Goal: Task Accomplishment & Management: Manage account settings

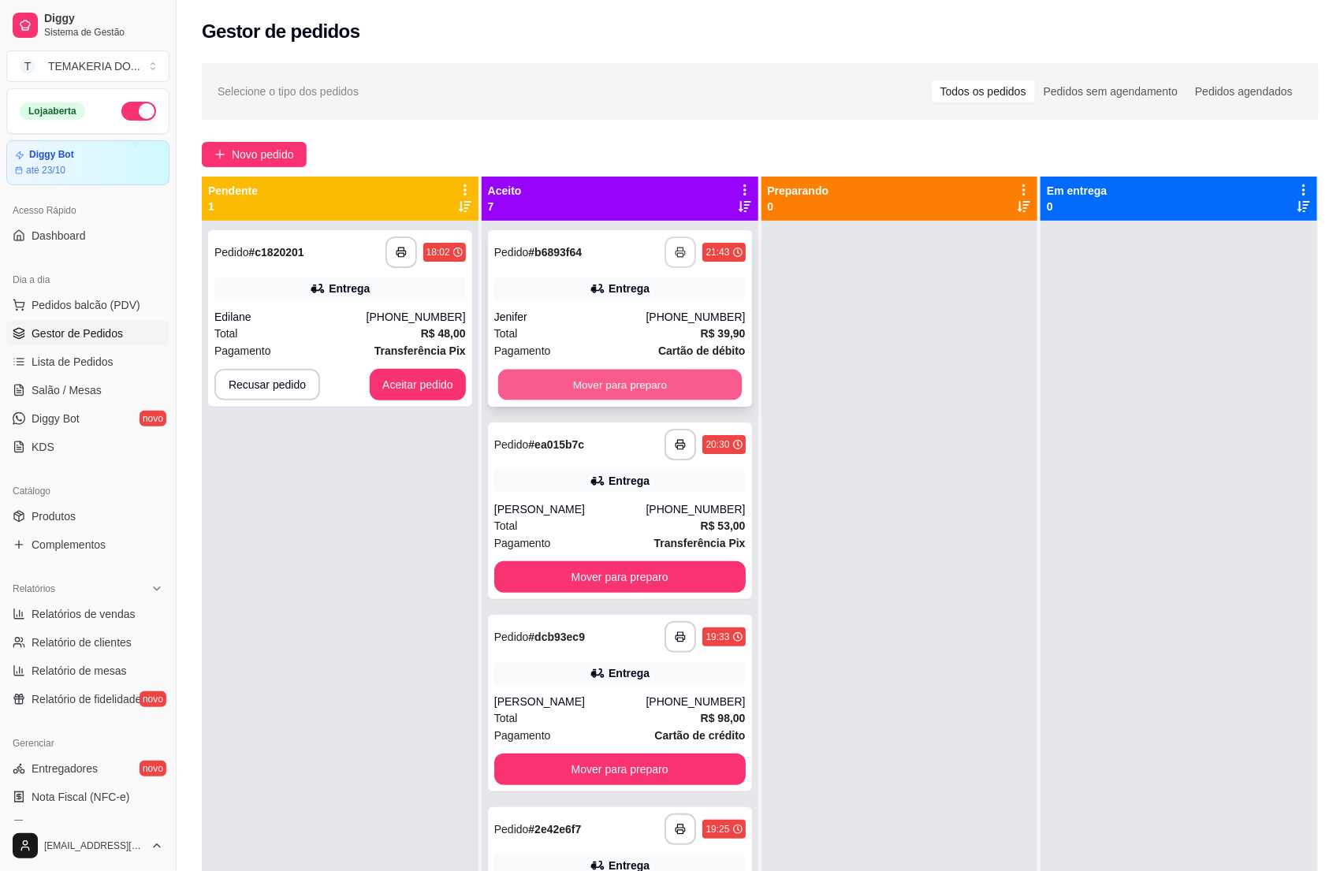
click at [632, 370] on button "Mover para preparo" at bounding box center [620, 385] width 244 height 31
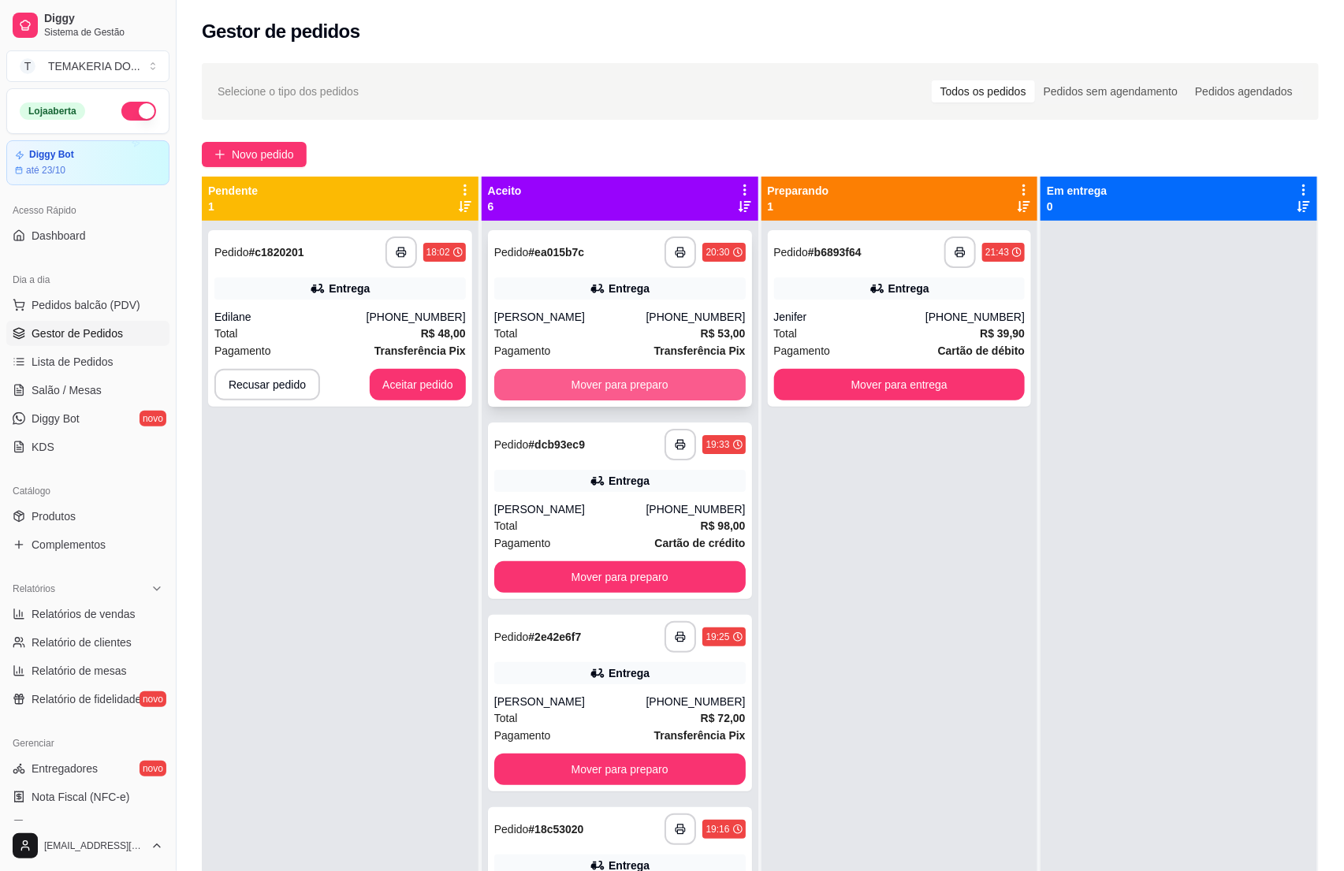
click at [641, 369] on button "Mover para preparo" at bounding box center [620, 385] width 252 height 32
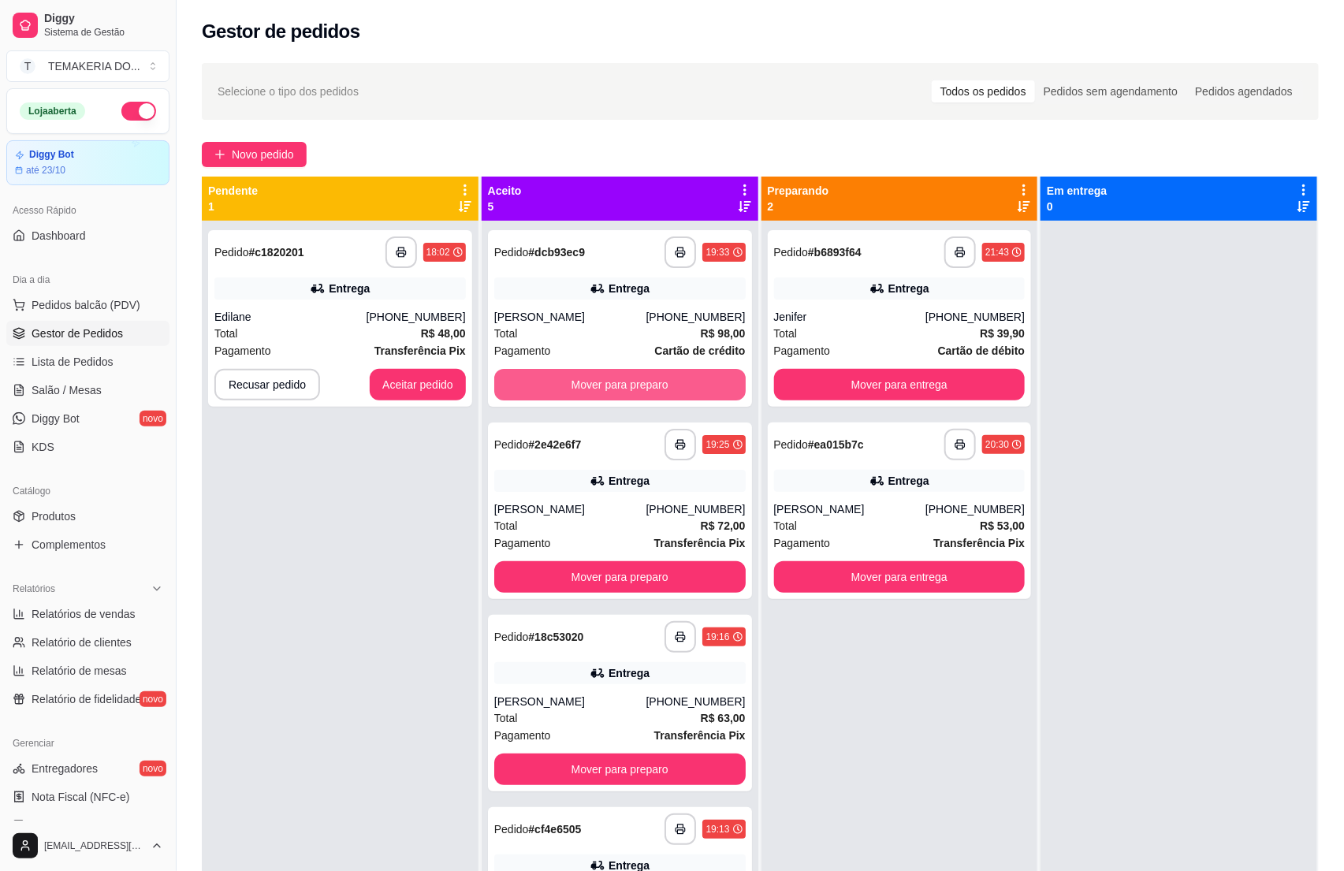
click at [650, 370] on button "Mover para preparo" at bounding box center [620, 385] width 252 height 32
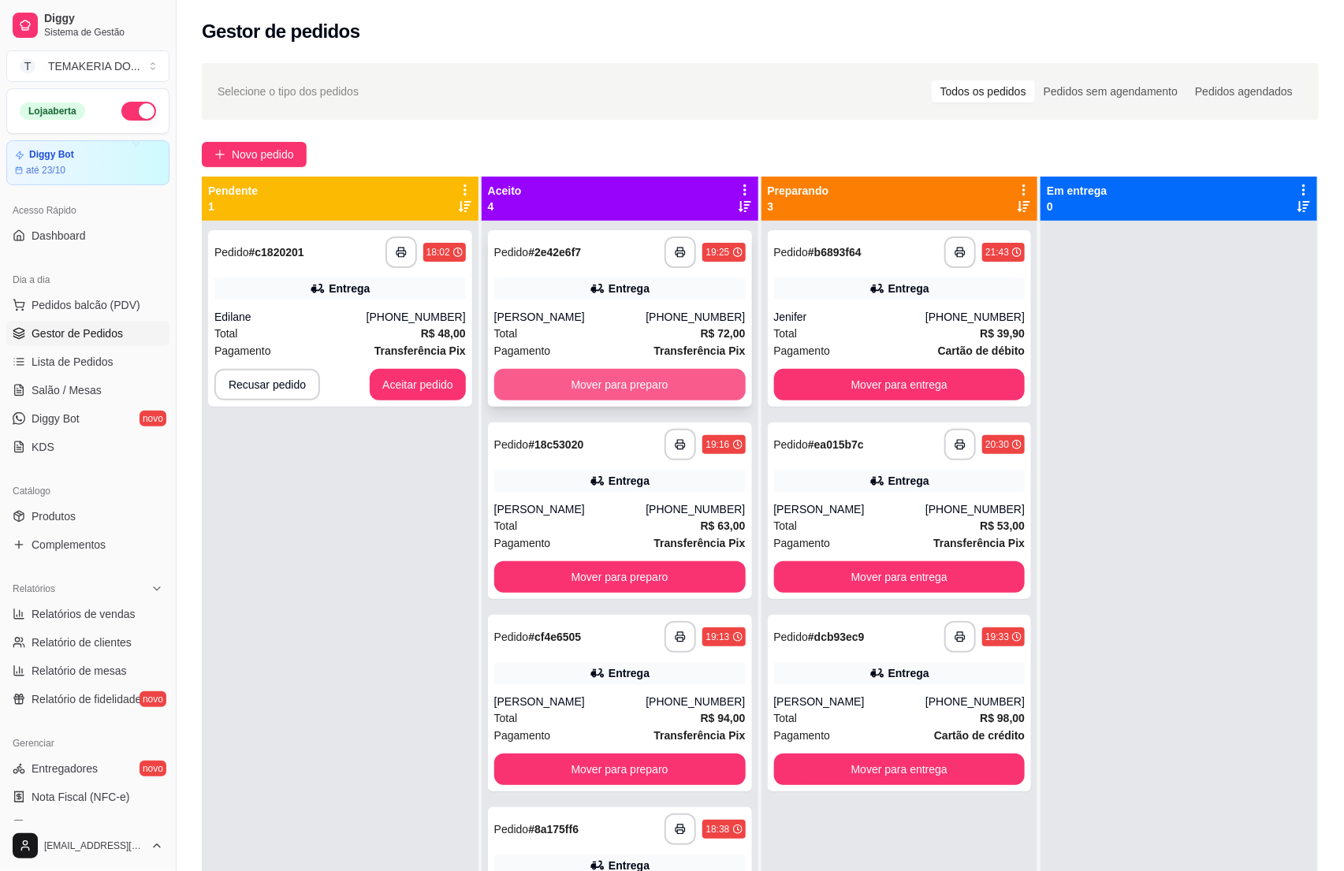
click at [669, 377] on button "Mover para preparo" at bounding box center [620, 385] width 252 height 32
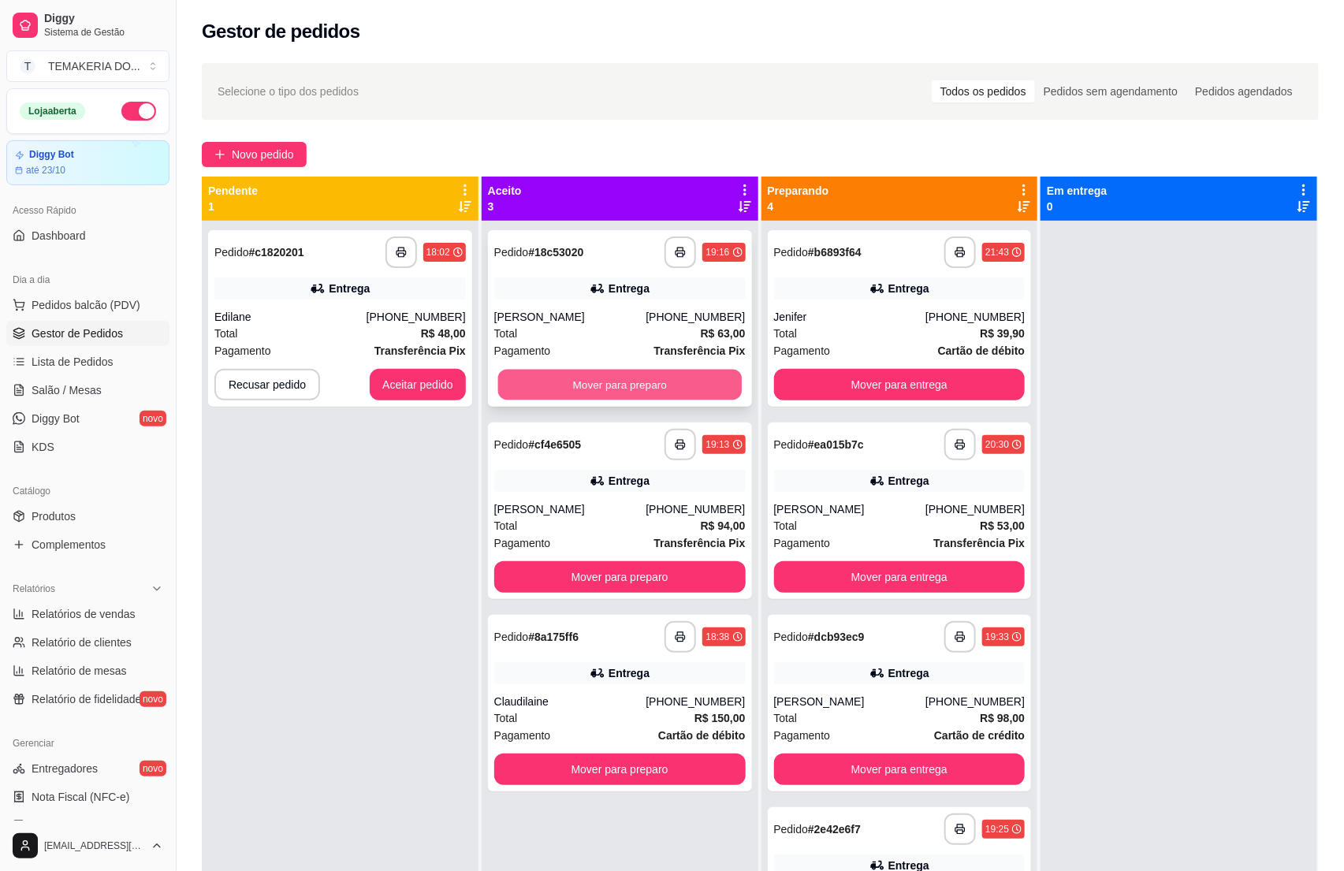
click at [676, 377] on button "Mover para preparo" at bounding box center [620, 385] width 244 height 31
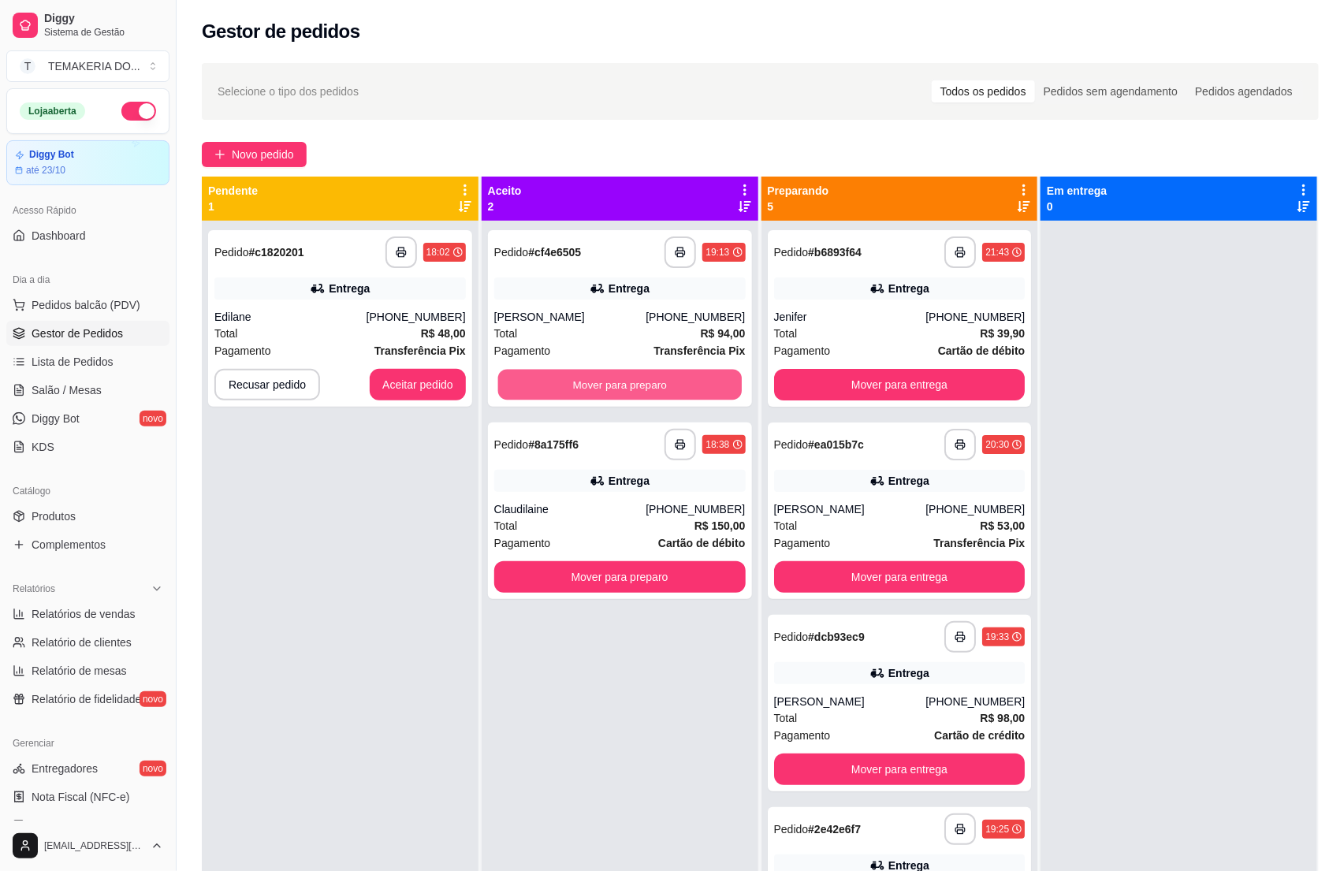
click at [681, 377] on button "Mover para preparo" at bounding box center [620, 385] width 244 height 31
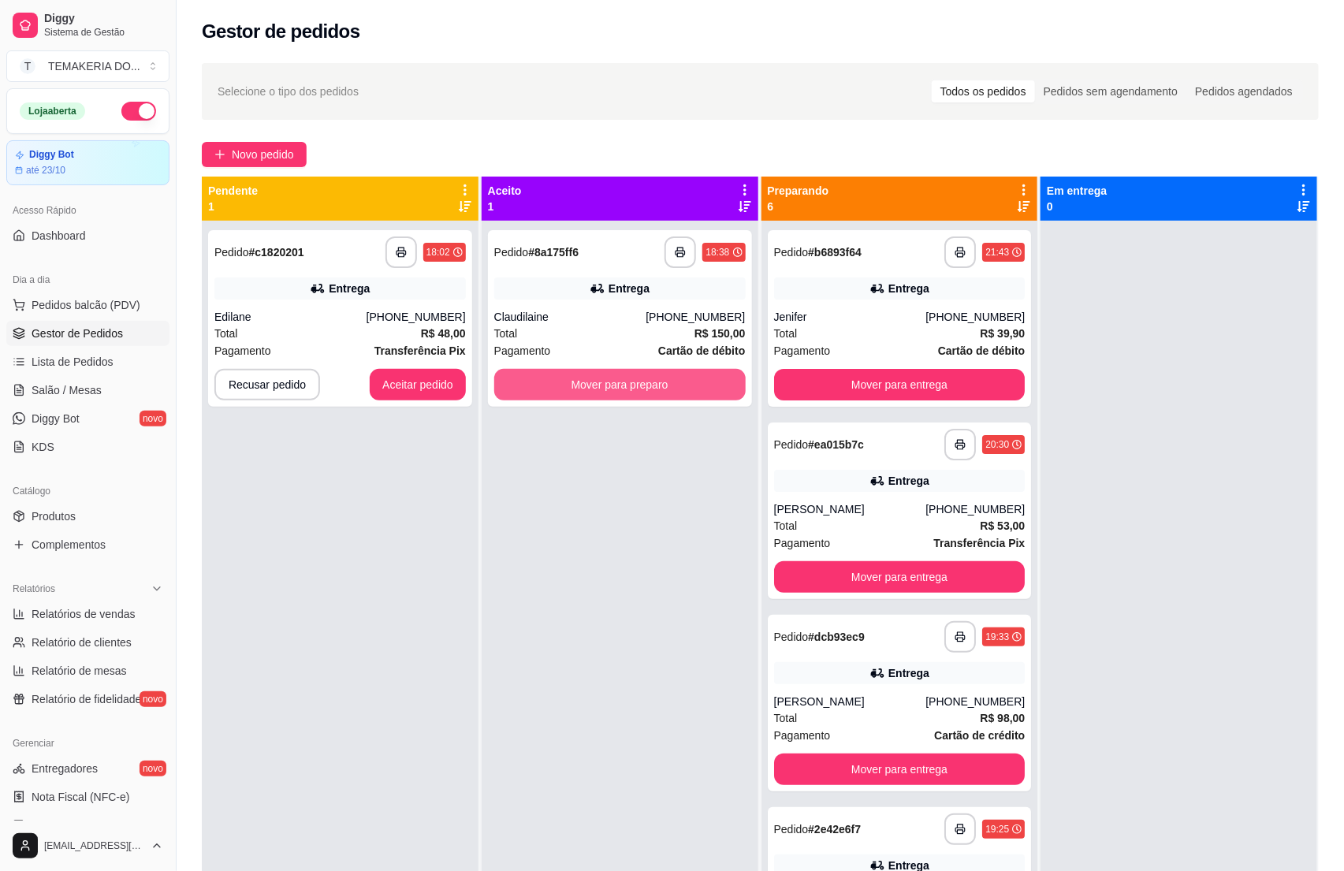
click at [682, 377] on button "Mover para preparo" at bounding box center [620, 385] width 252 height 32
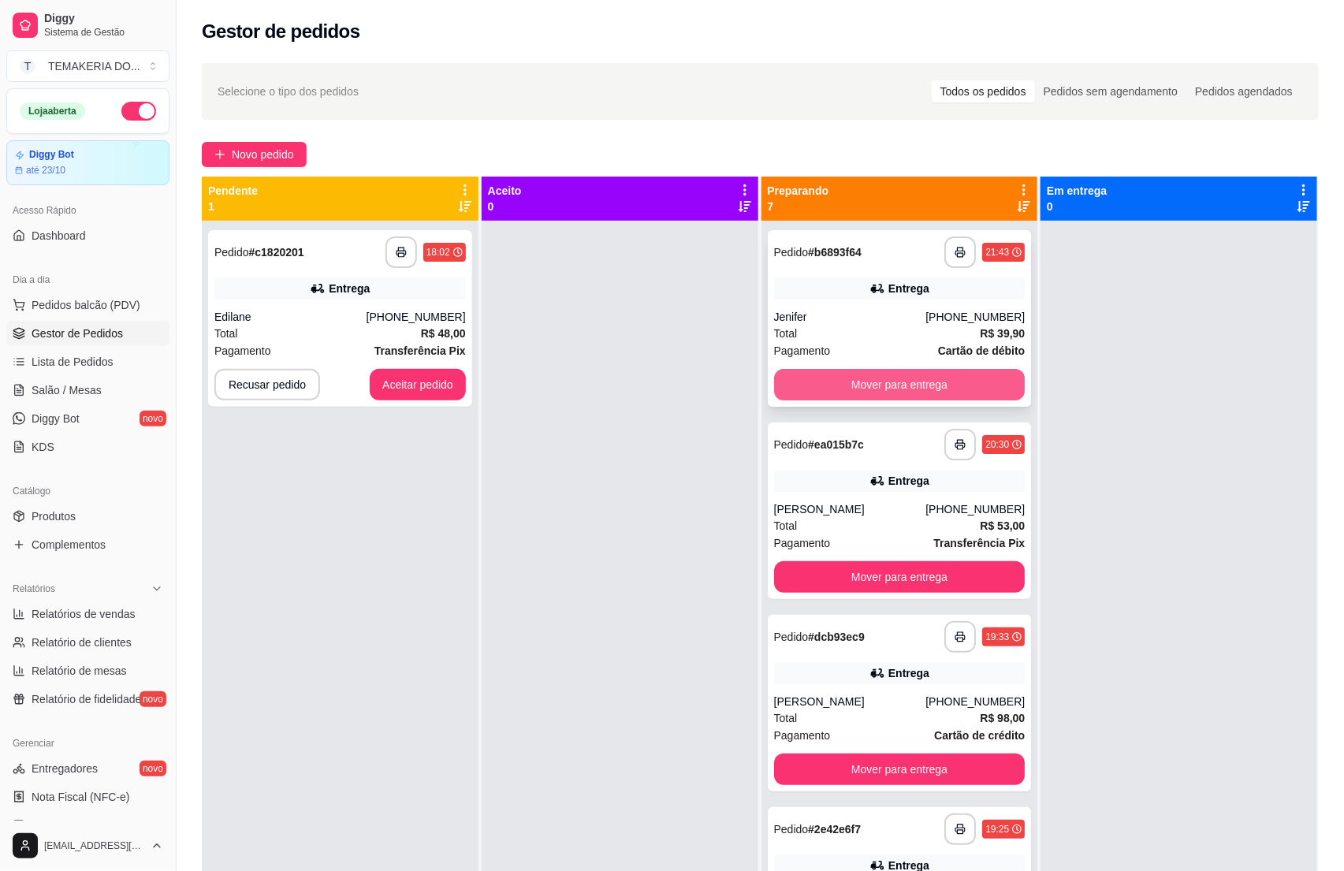
click at [800, 370] on button "Mover para entrega" at bounding box center [900, 385] width 252 height 32
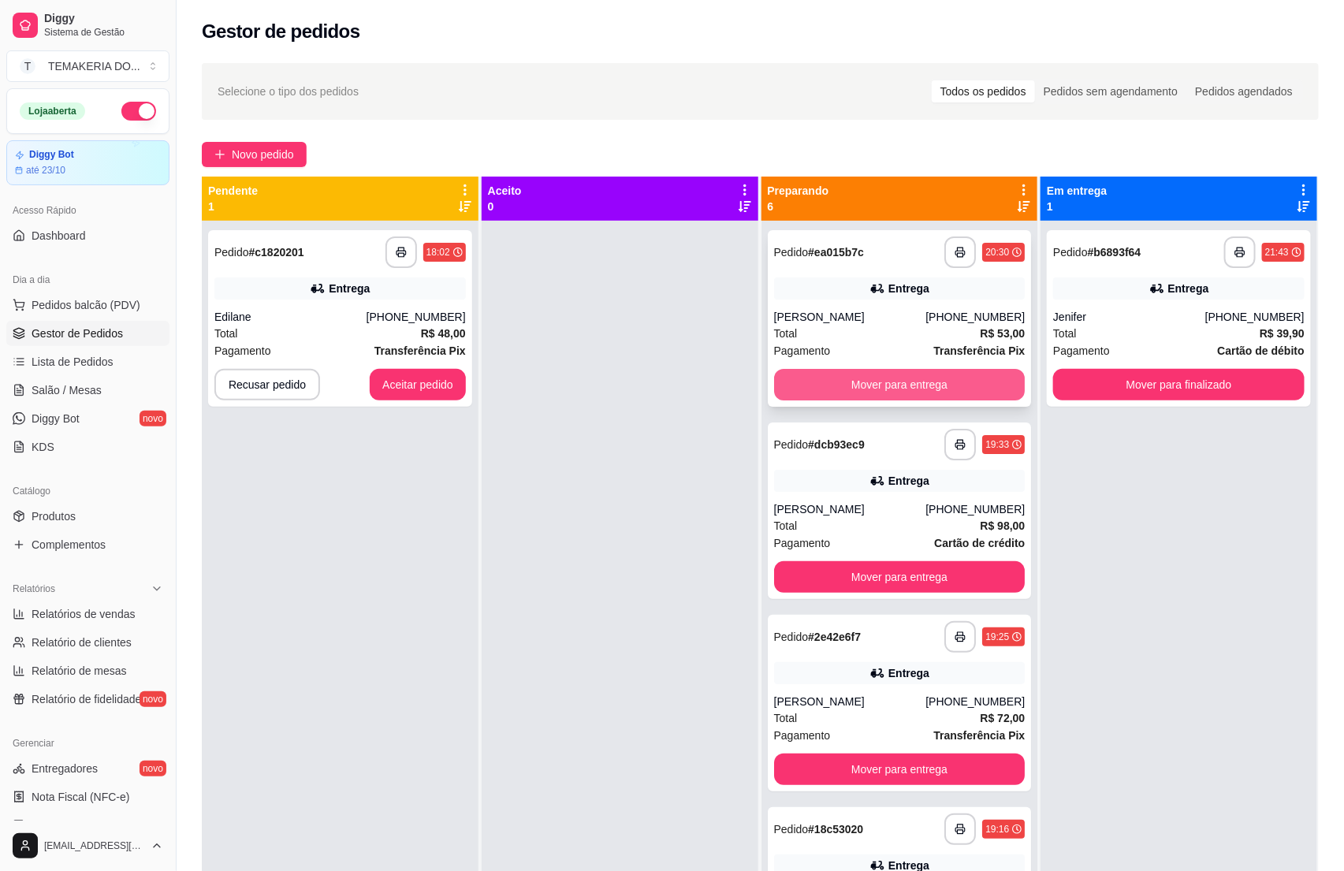
click at [836, 375] on button "Mover para entrega" at bounding box center [900, 385] width 252 height 32
click at [837, 375] on div "Mover para entrega" at bounding box center [900, 385] width 252 height 32
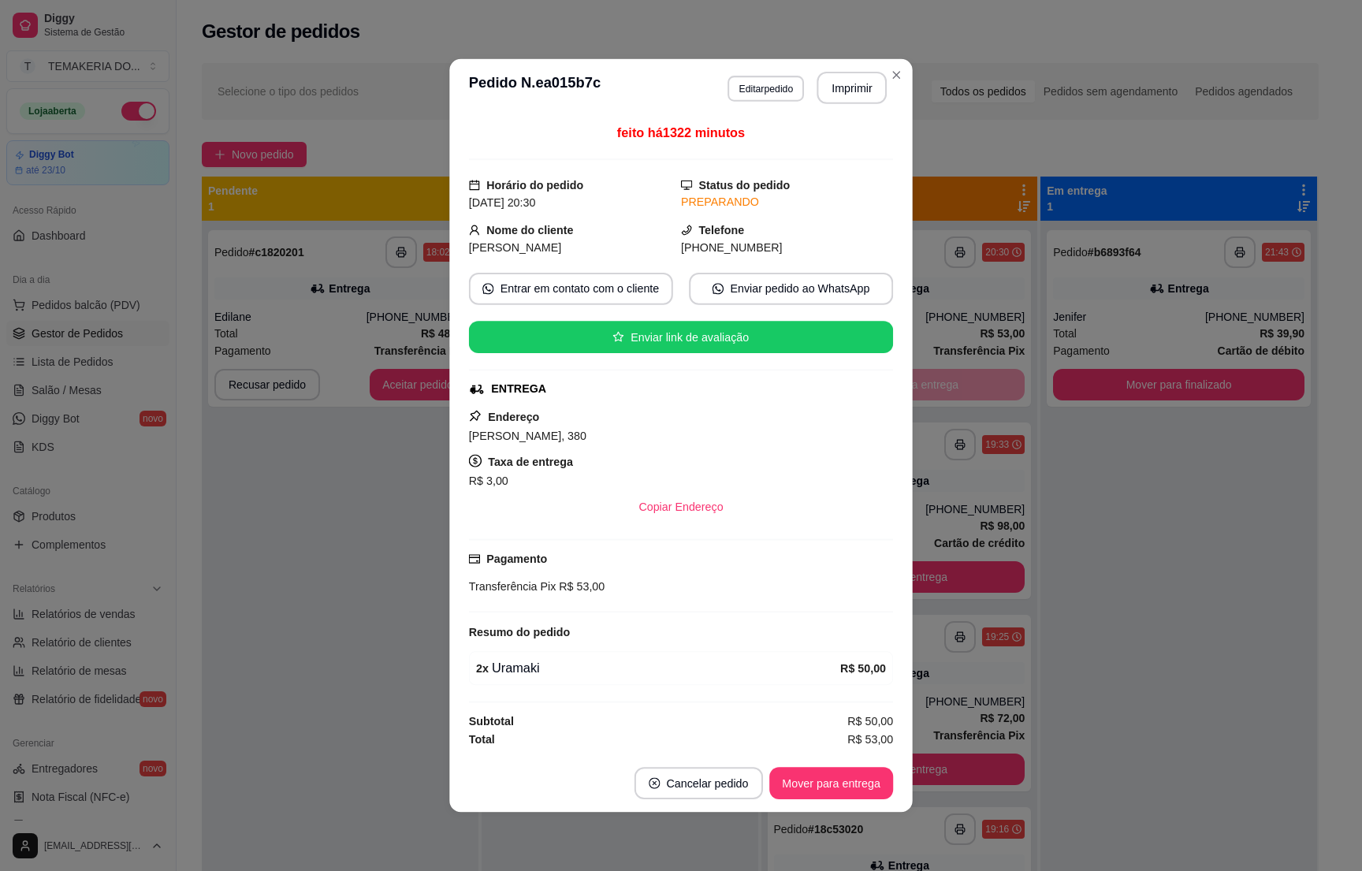
click at [887, 386] on div "ENTREGA" at bounding box center [681, 389] width 424 height 17
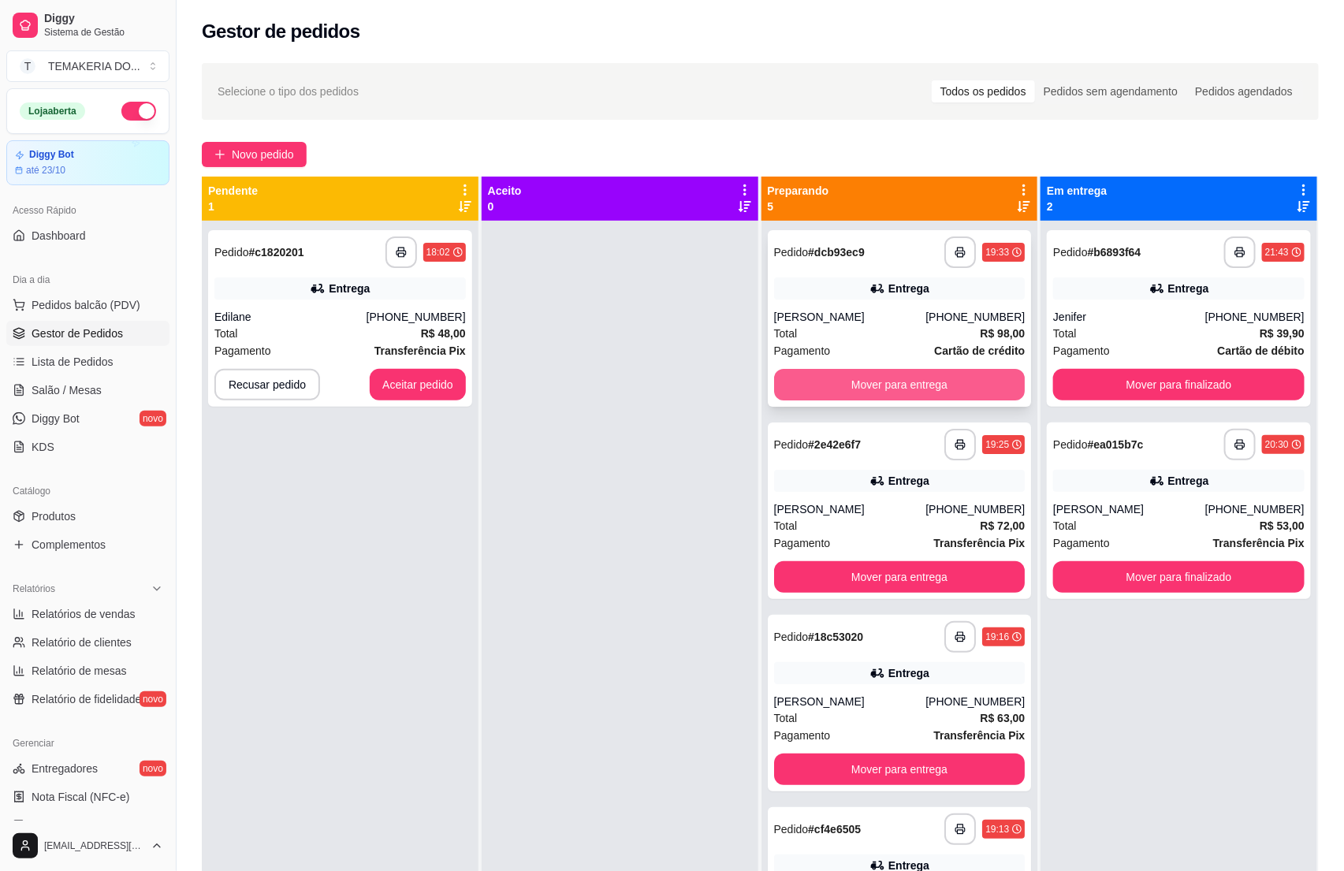
click at [927, 386] on button "Mover para entrega" at bounding box center [900, 385] width 252 height 32
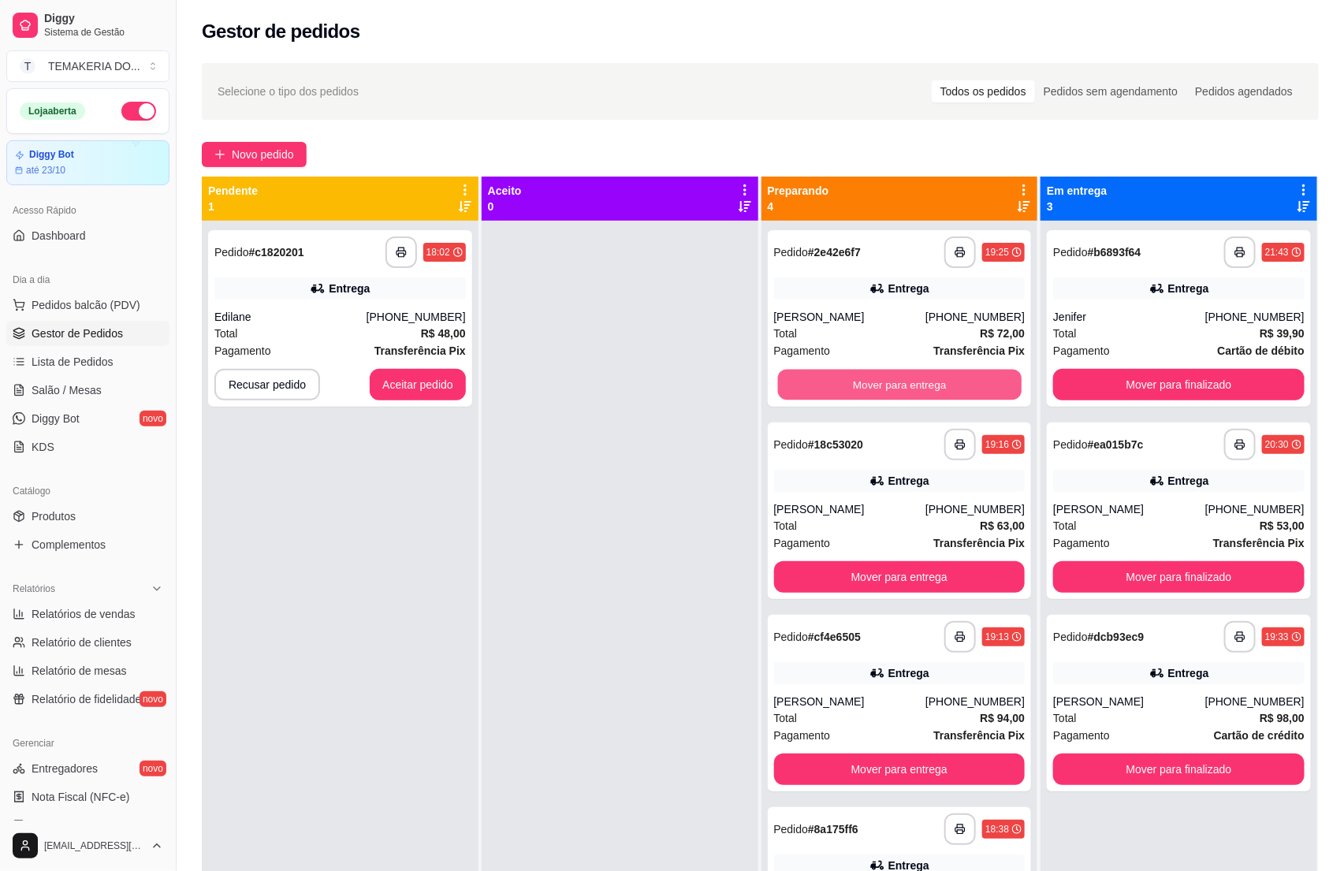
click at [932, 386] on button "Mover para entrega" at bounding box center [899, 385] width 244 height 31
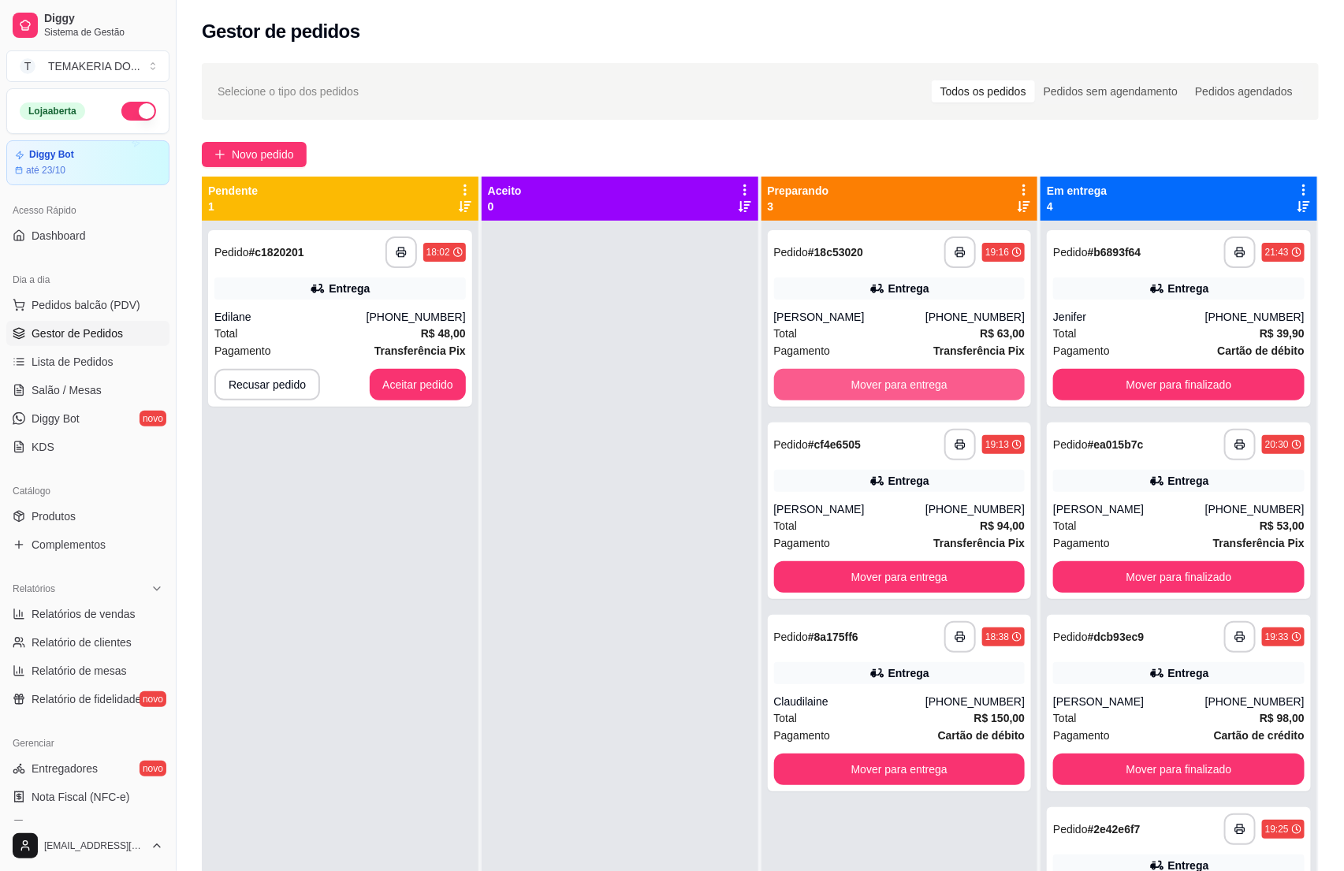
click at [932, 386] on button "Mover para entrega" at bounding box center [900, 385] width 252 height 32
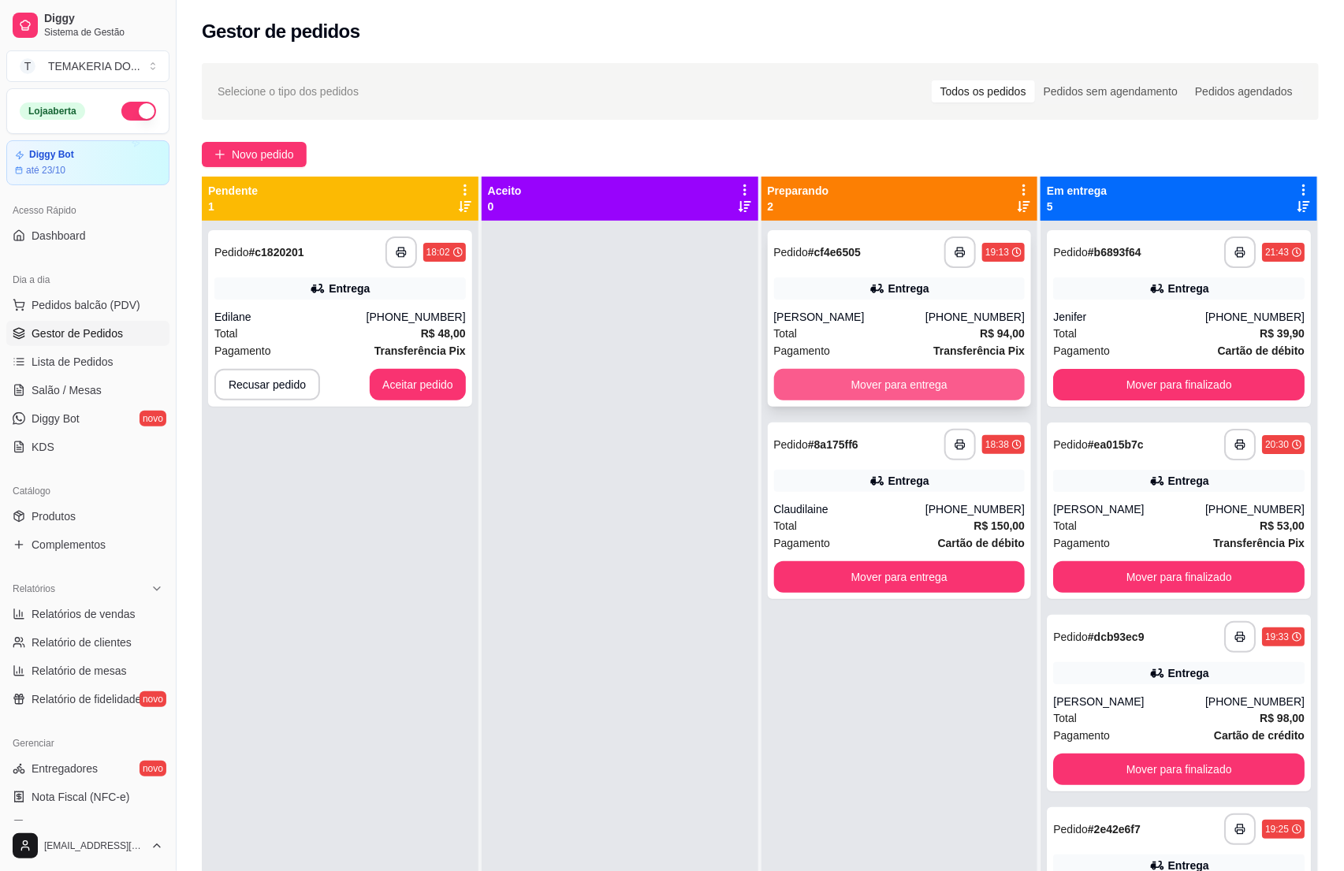
click at [939, 384] on button "Mover para entrega" at bounding box center [900, 385] width 252 height 32
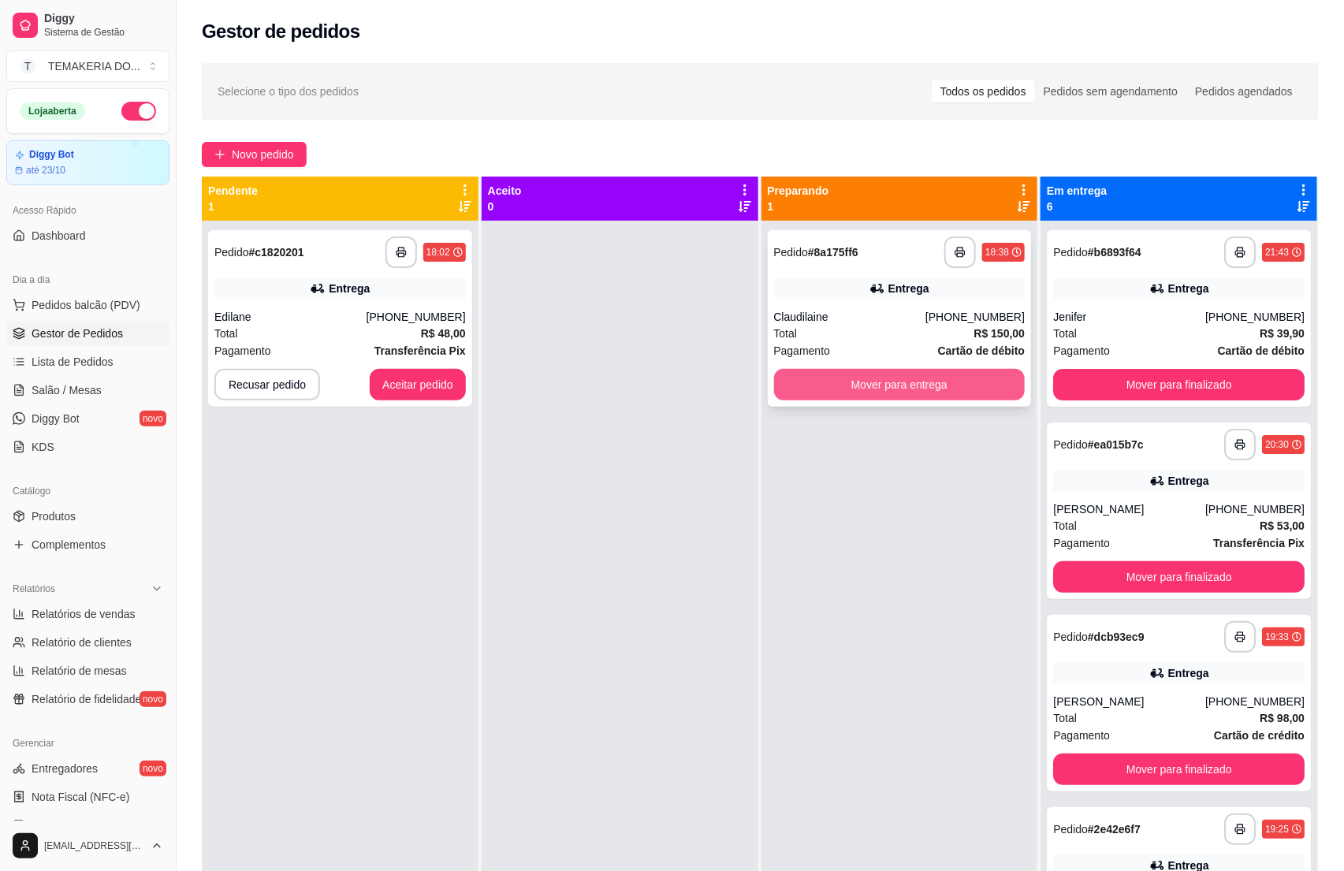
click at [966, 383] on button "Mover para entrega" at bounding box center [900, 385] width 252 height 32
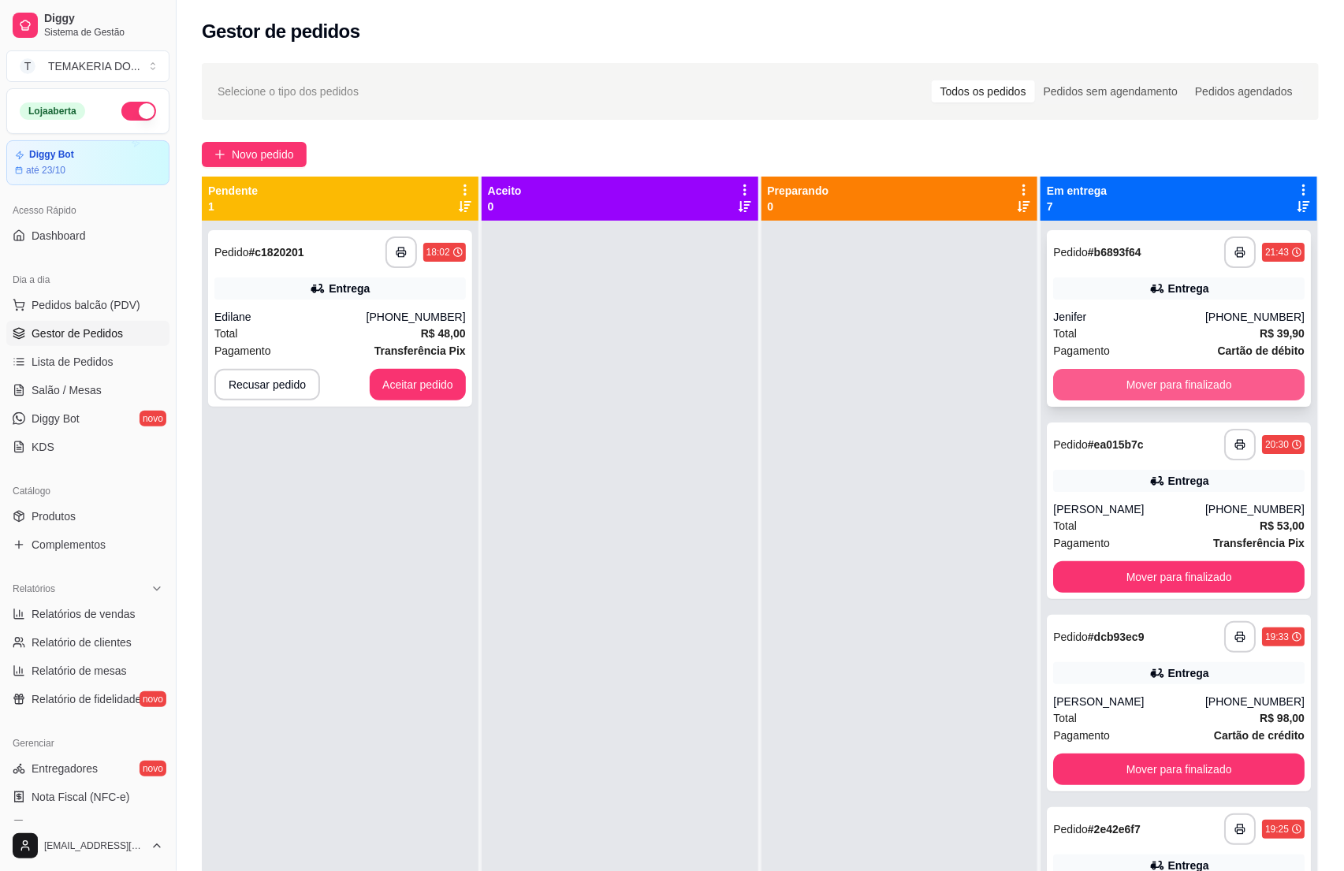
click at [1105, 388] on button "Mover para finalizado" at bounding box center [1179, 385] width 252 height 32
click at [1129, 388] on button "Mover para finalizado" at bounding box center [1179, 385] width 244 height 31
click at [1157, 382] on button "Mover para finalizado" at bounding box center [1179, 385] width 244 height 31
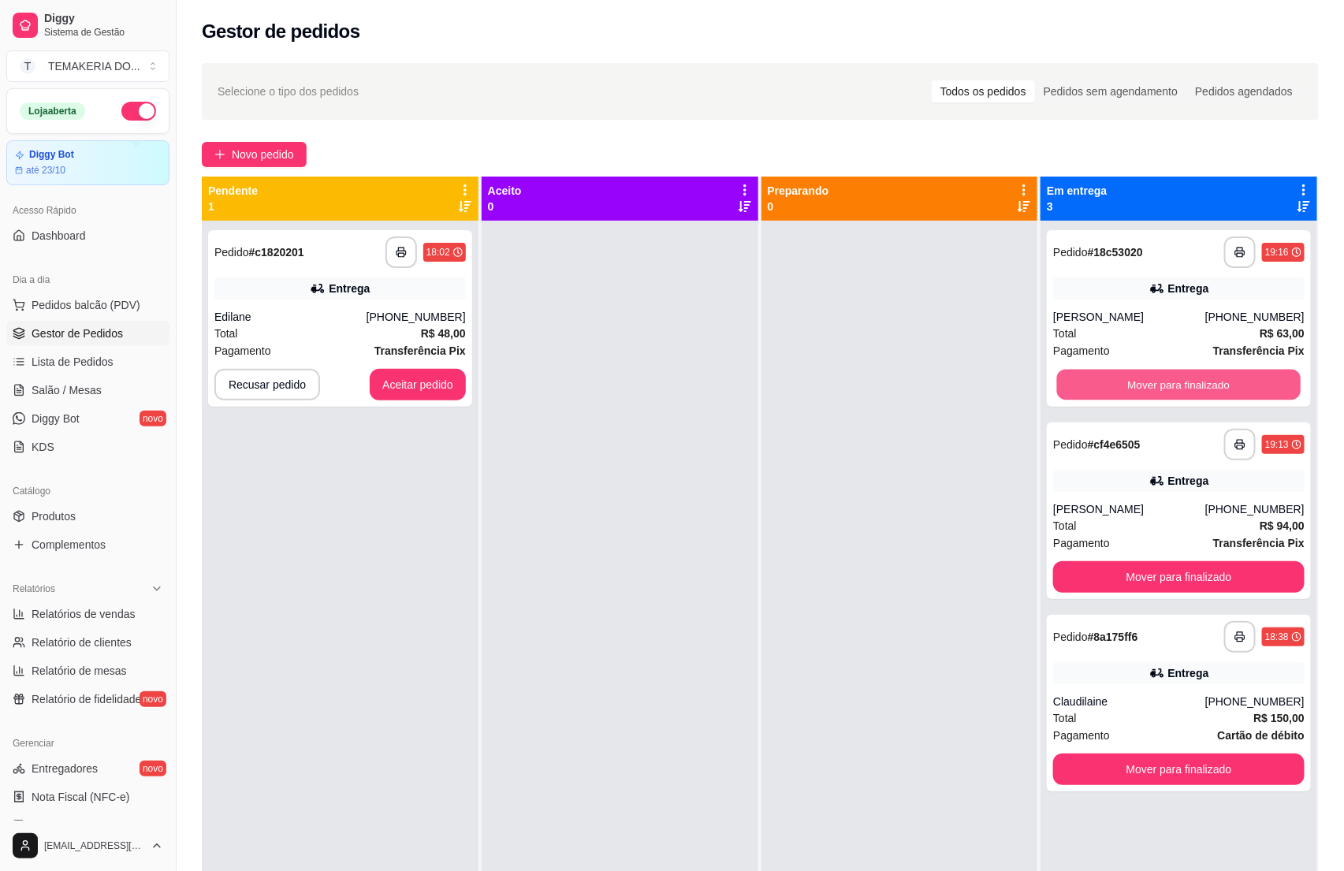
click at [1157, 382] on button "Mover para finalizado" at bounding box center [1179, 385] width 244 height 31
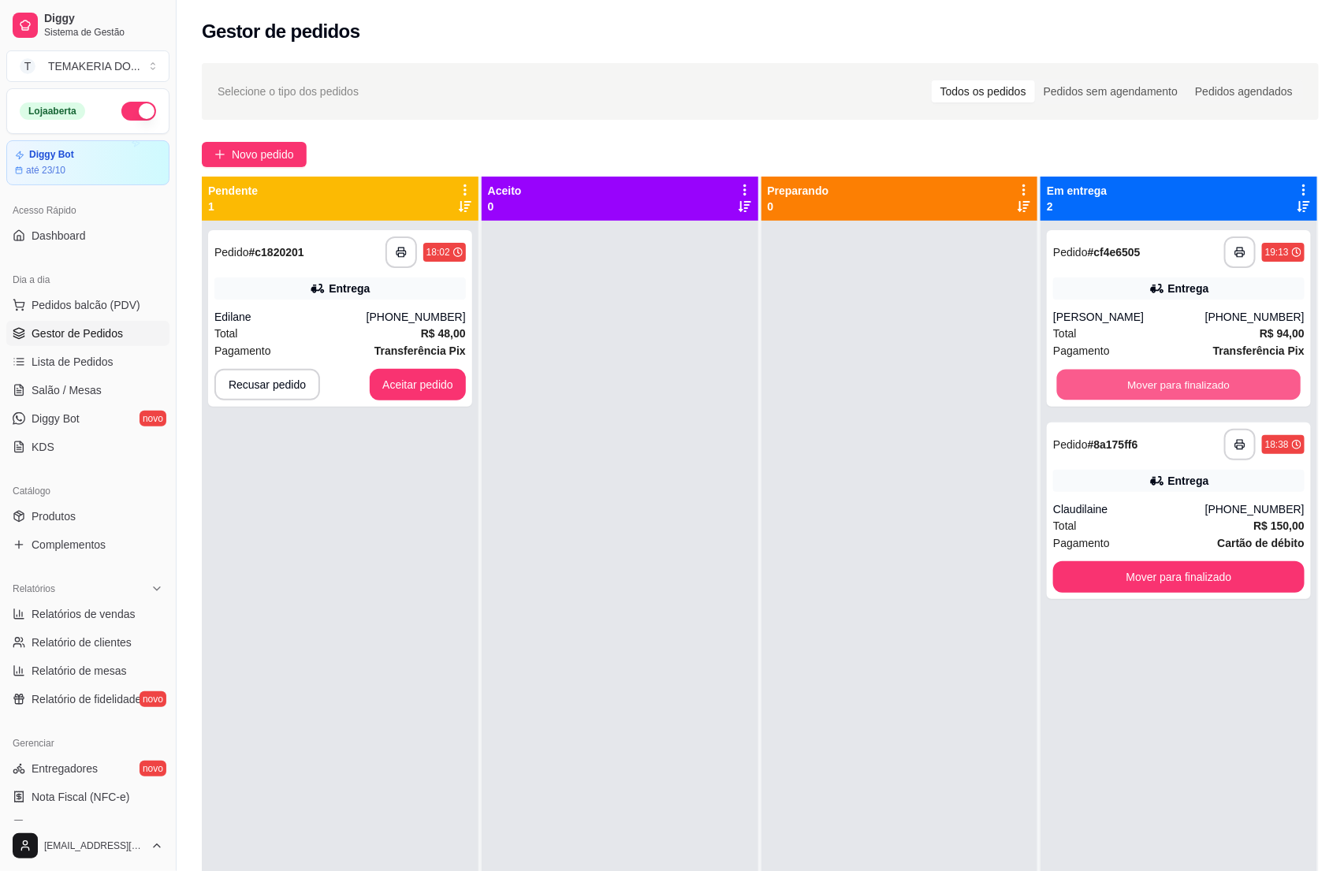
click at [1157, 382] on button "Mover para finalizado" at bounding box center [1179, 385] width 244 height 31
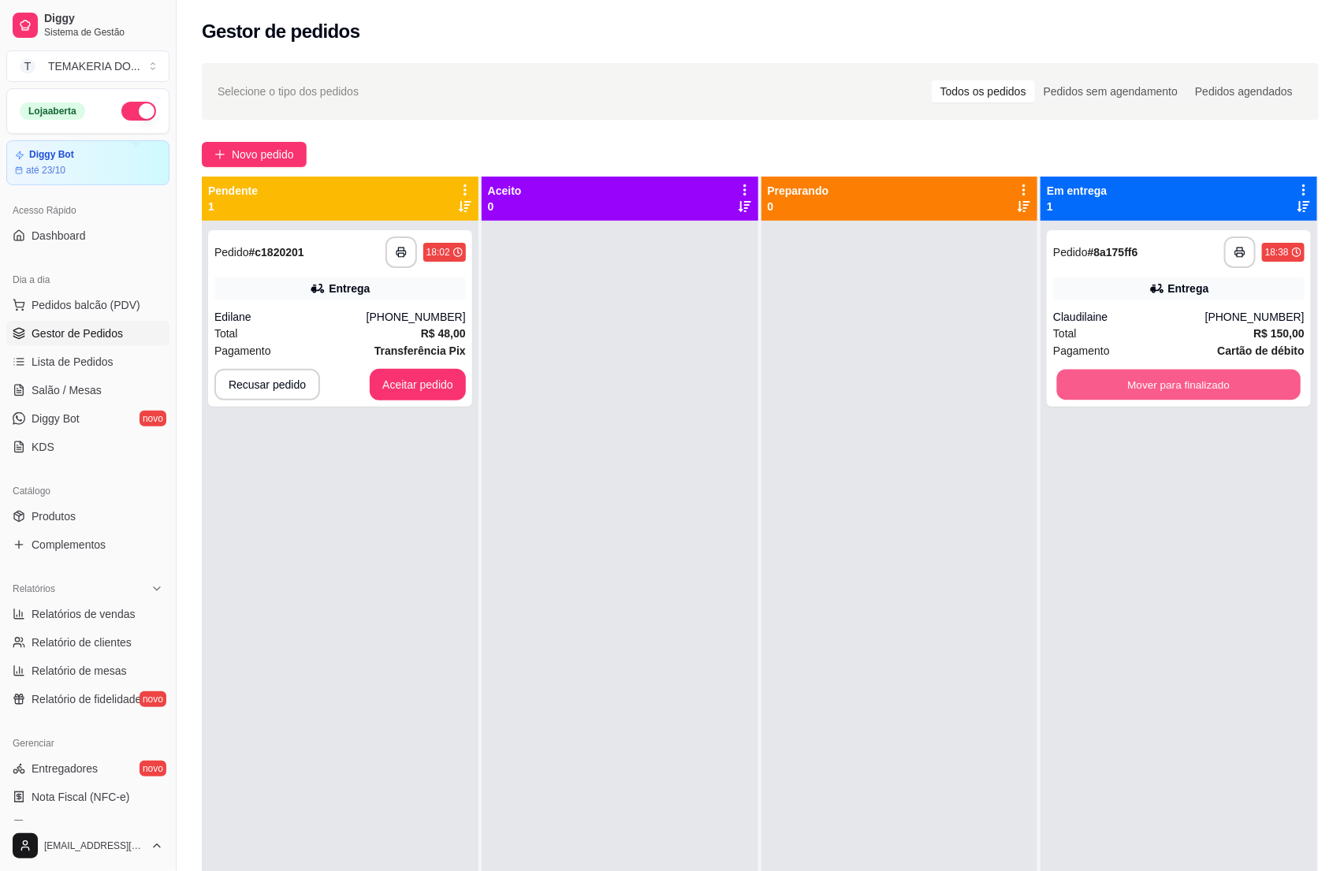
click at [1157, 382] on button "Mover para finalizado" at bounding box center [1179, 385] width 244 height 31
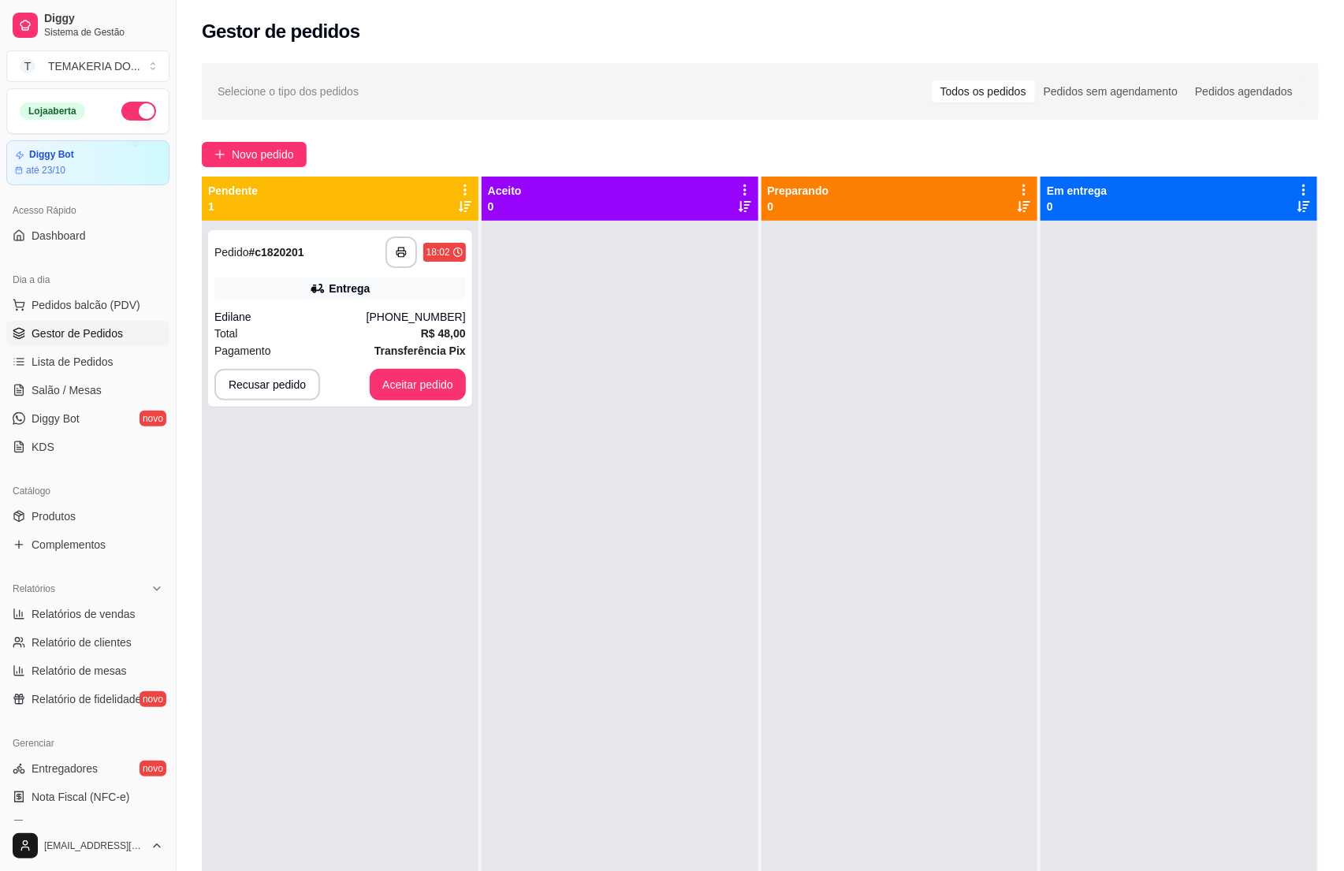
click at [1157, 382] on div at bounding box center [1179, 656] width 277 height 871
click at [355, 324] on div "Edilane" at bounding box center [290, 317] width 152 height 16
click at [393, 244] on button "button" at bounding box center [402, 253] width 32 height 32
click at [423, 393] on button "Aceitar pedido" at bounding box center [417, 385] width 93 height 31
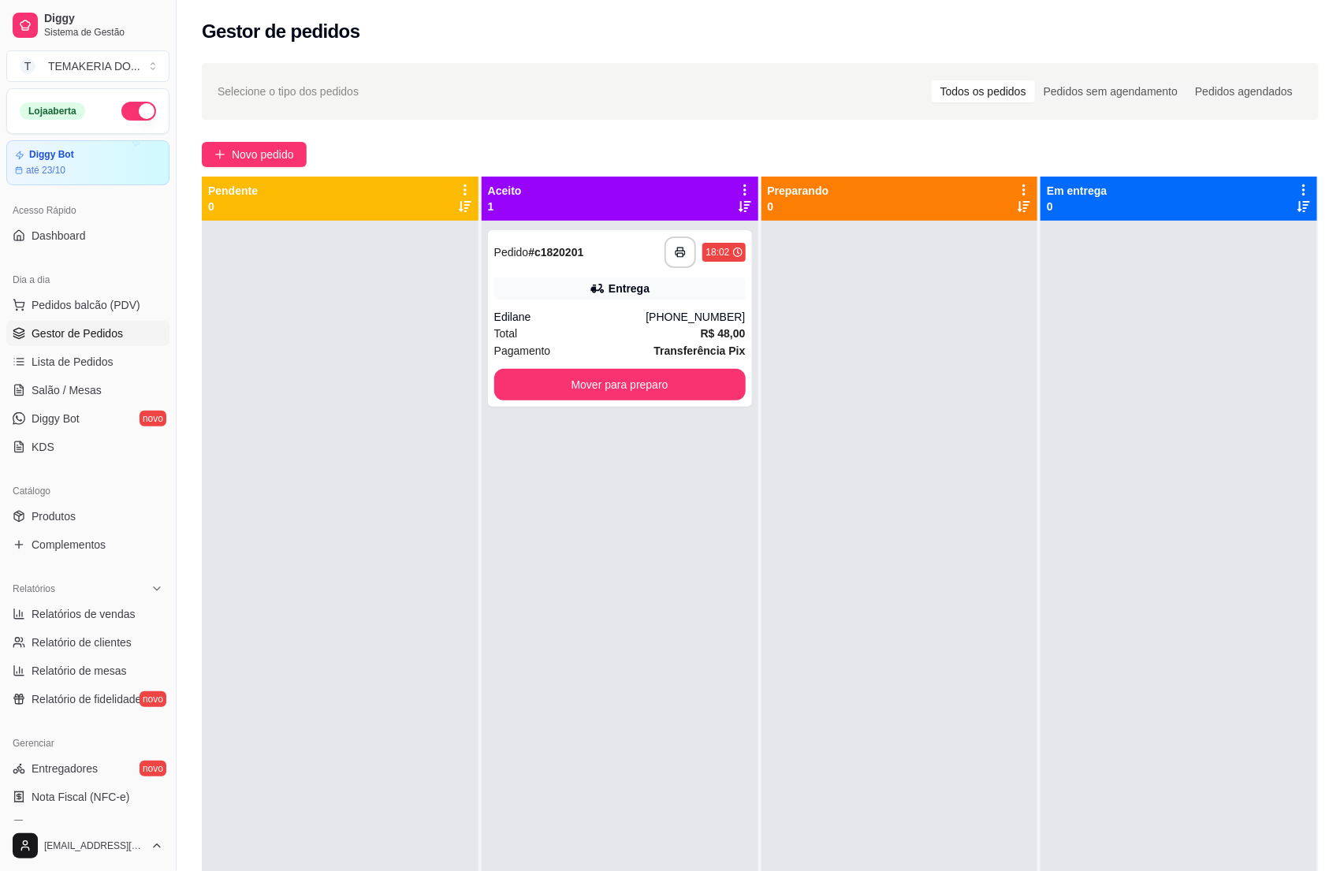
drag, startPoint x: 1008, startPoint y: 610, endPoint x: 843, endPoint y: 695, distance: 185.5
click at [1006, 608] on div at bounding box center [900, 656] width 277 height 871
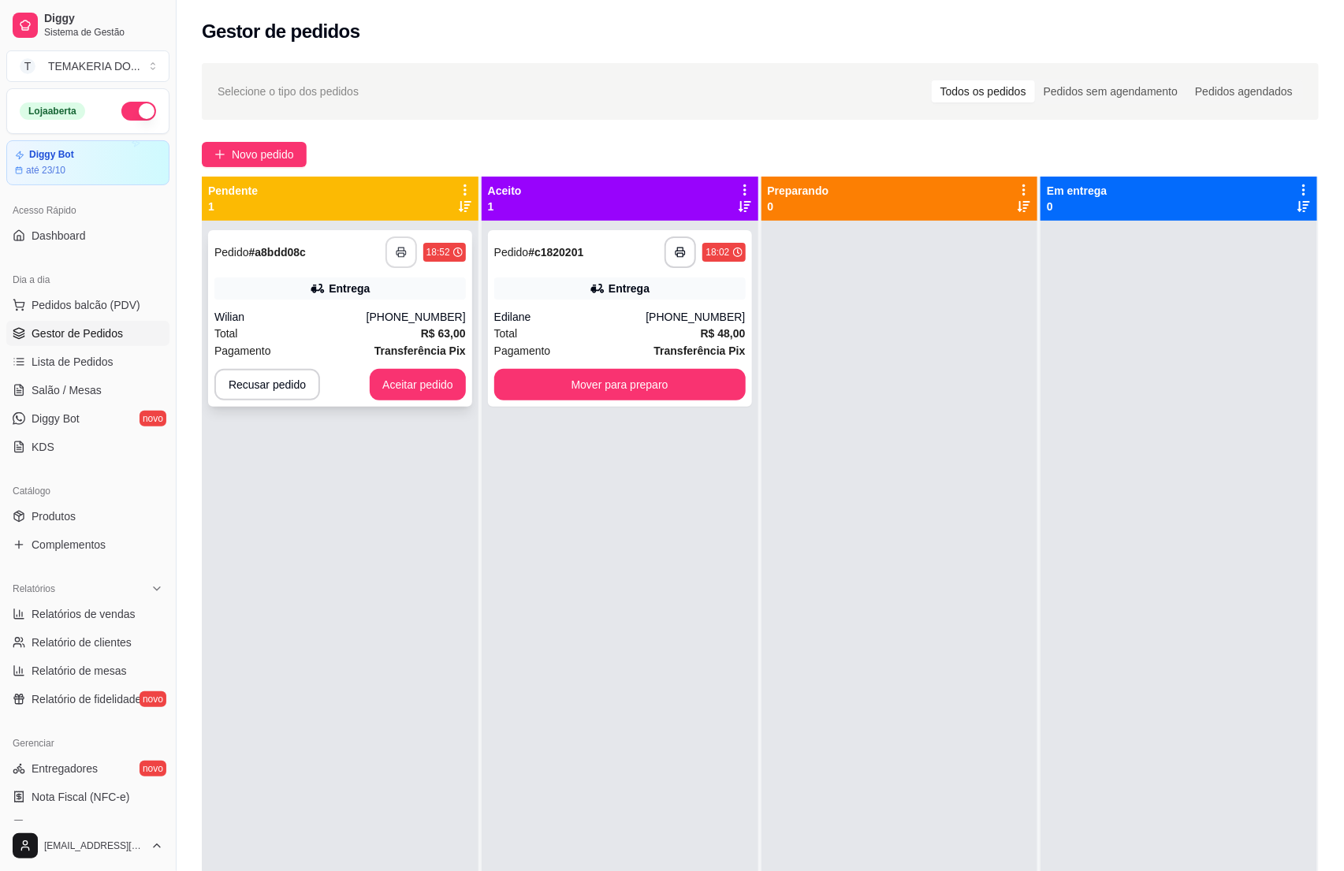
click at [402, 253] on icon "button" at bounding box center [401, 252] width 11 height 11
click at [403, 379] on button "Aceitar pedido" at bounding box center [418, 385] width 96 height 32
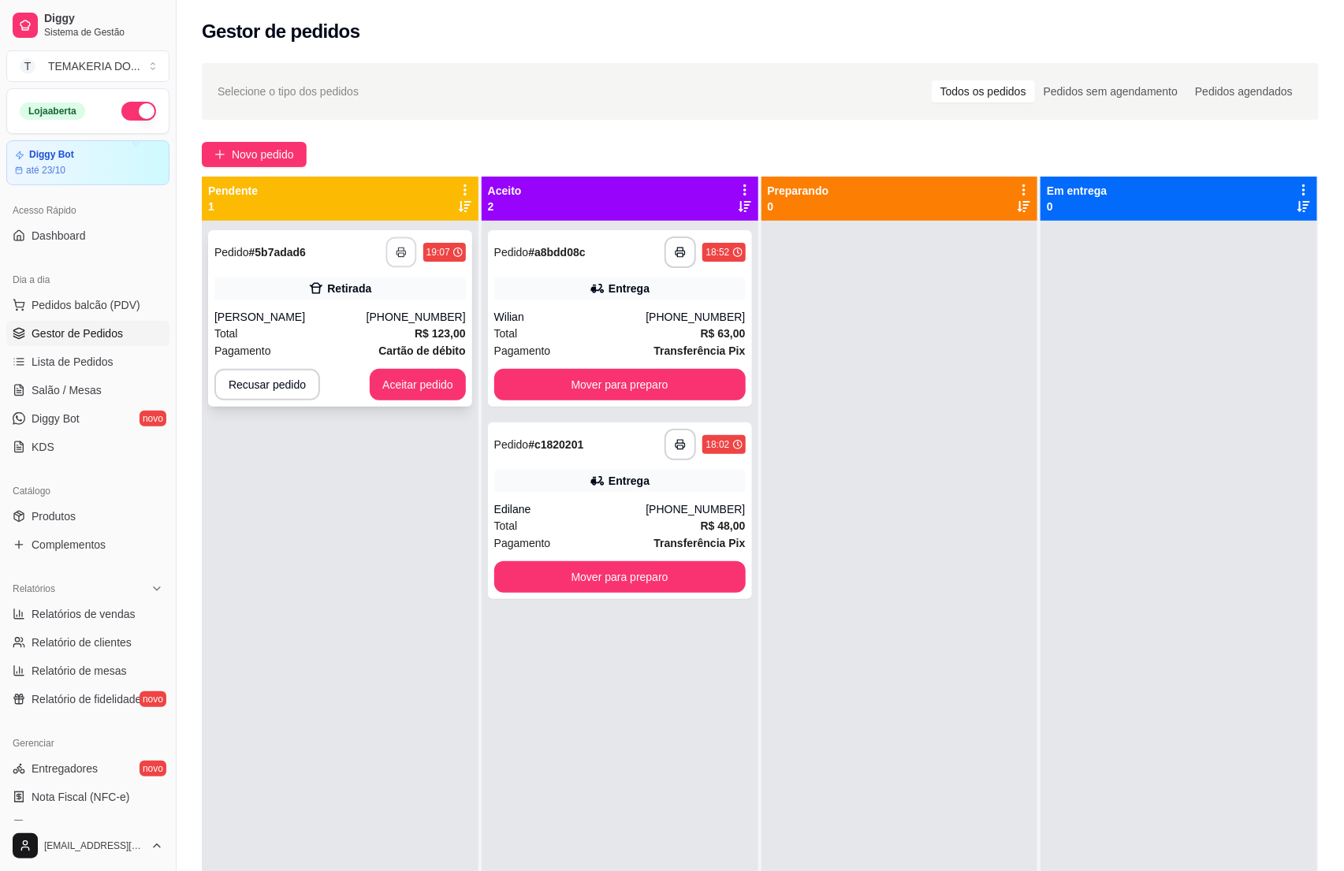
click at [400, 247] on icon "button" at bounding box center [401, 252] width 11 height 11
click at [423, 383] on button "Aceitar pedido" at bounding box center [418, 385] width 96 height 32
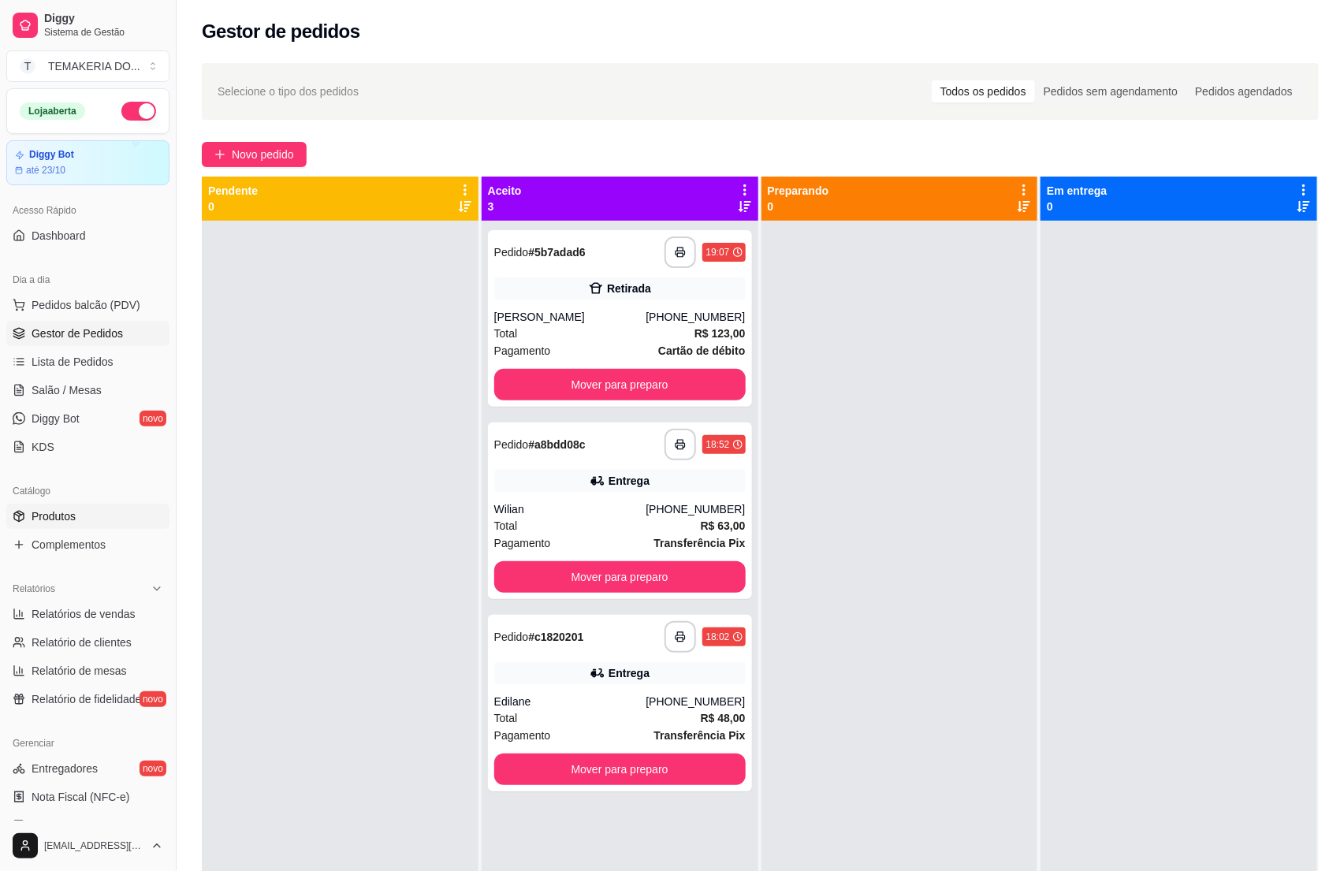
click at [62, 512] on span "Produtos" at bounding box center [54, 517] width 44 height 16
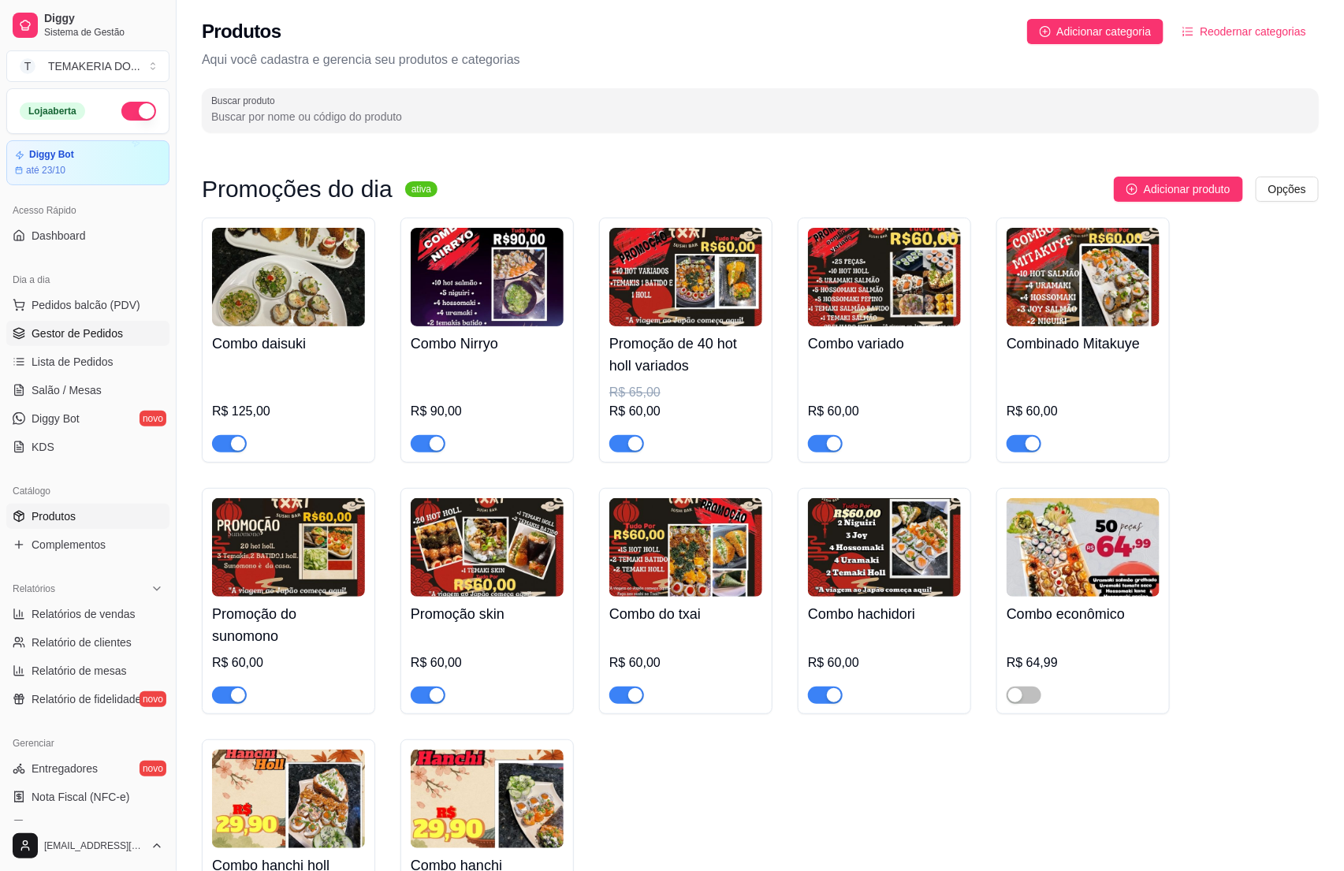
click at [67, 338] on span "Gestor de Pedidos" at bounding box center [77, 334] width 91 height 16
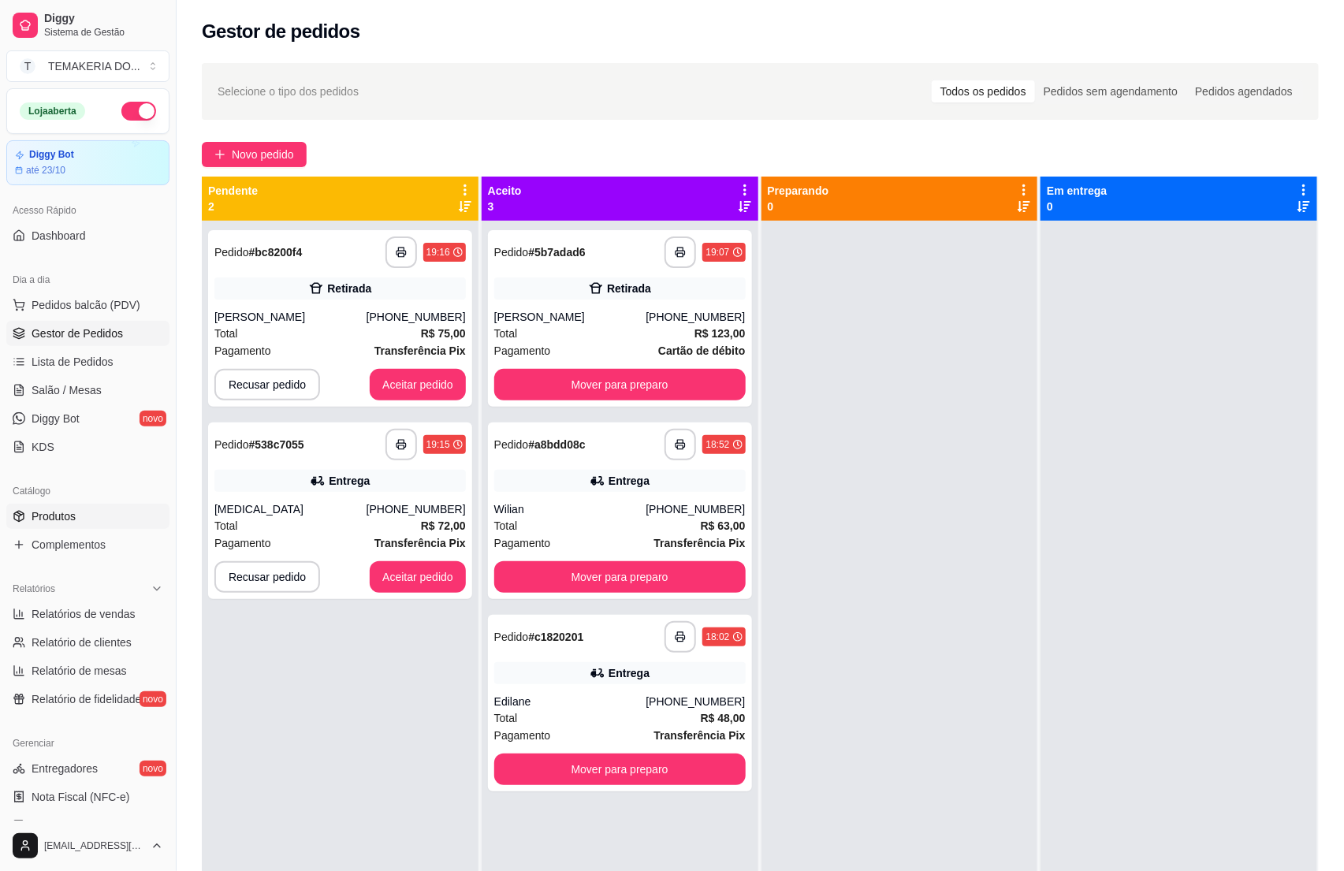
click at [55, 509] on span "Produtos" at bounding box center [54, 517] width 44 height 16
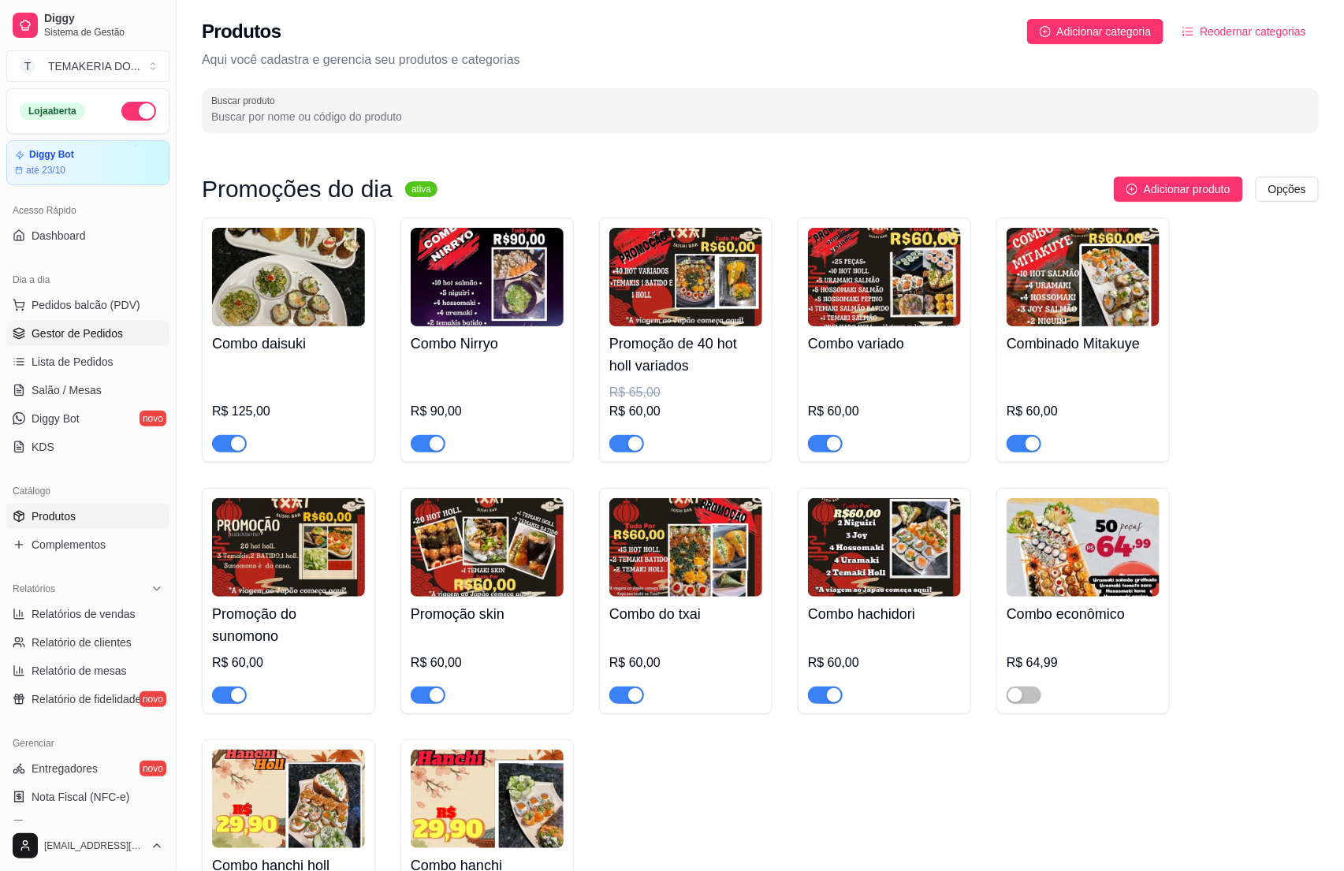
click at [83, 341] on span "Gestor de Pedidos" at bounding box center [77, 334] width 91 height 16
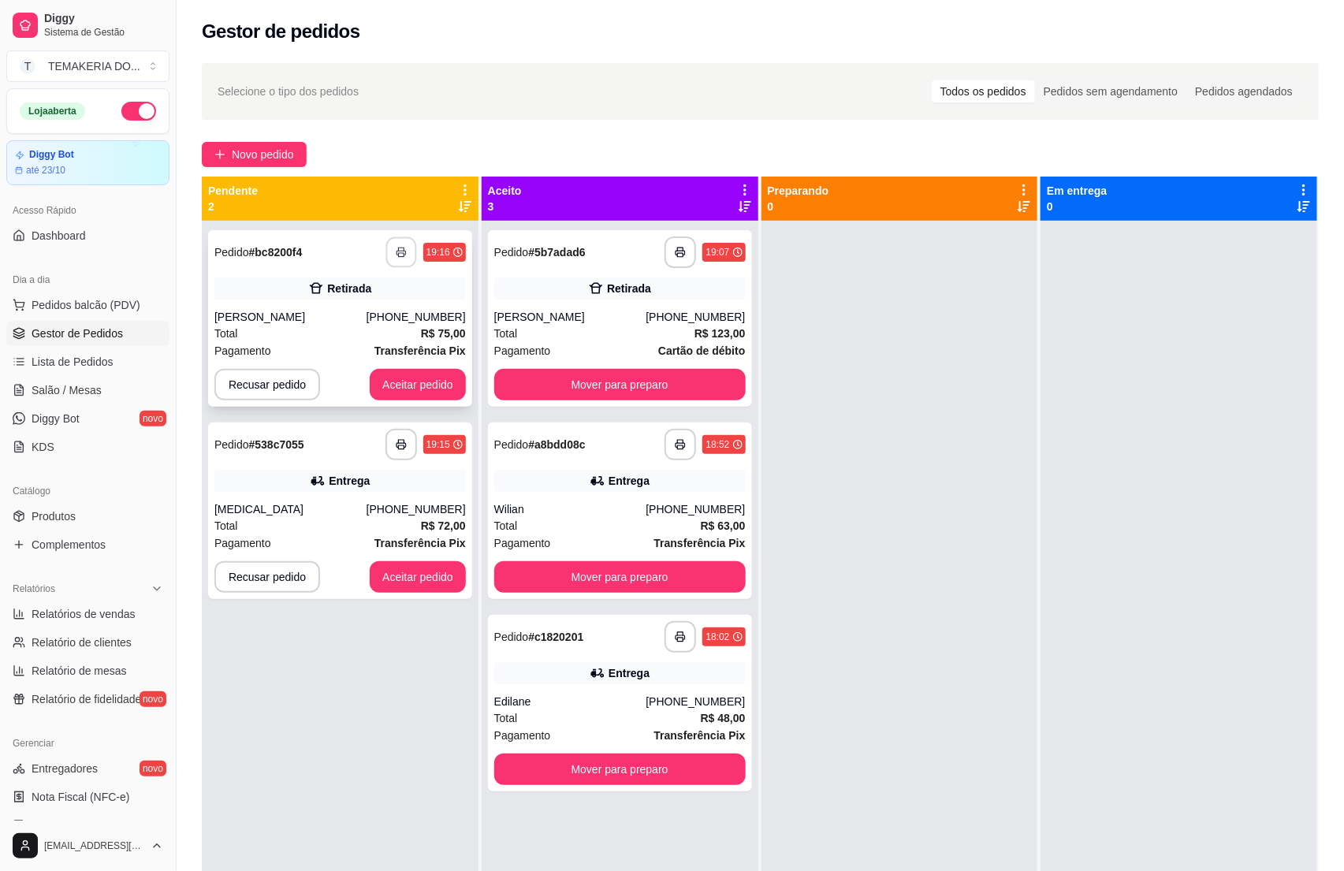
click at [398, 247] on icon "button" at bounding box center [401, 252] width 11 height 11
click at [416, 381] on button "Aceitar pedido" at bounding box center [418, 385] width 96 height 32
click at [401, 440] on div "**********" at bounding box center [341, 656] width 279 height 871
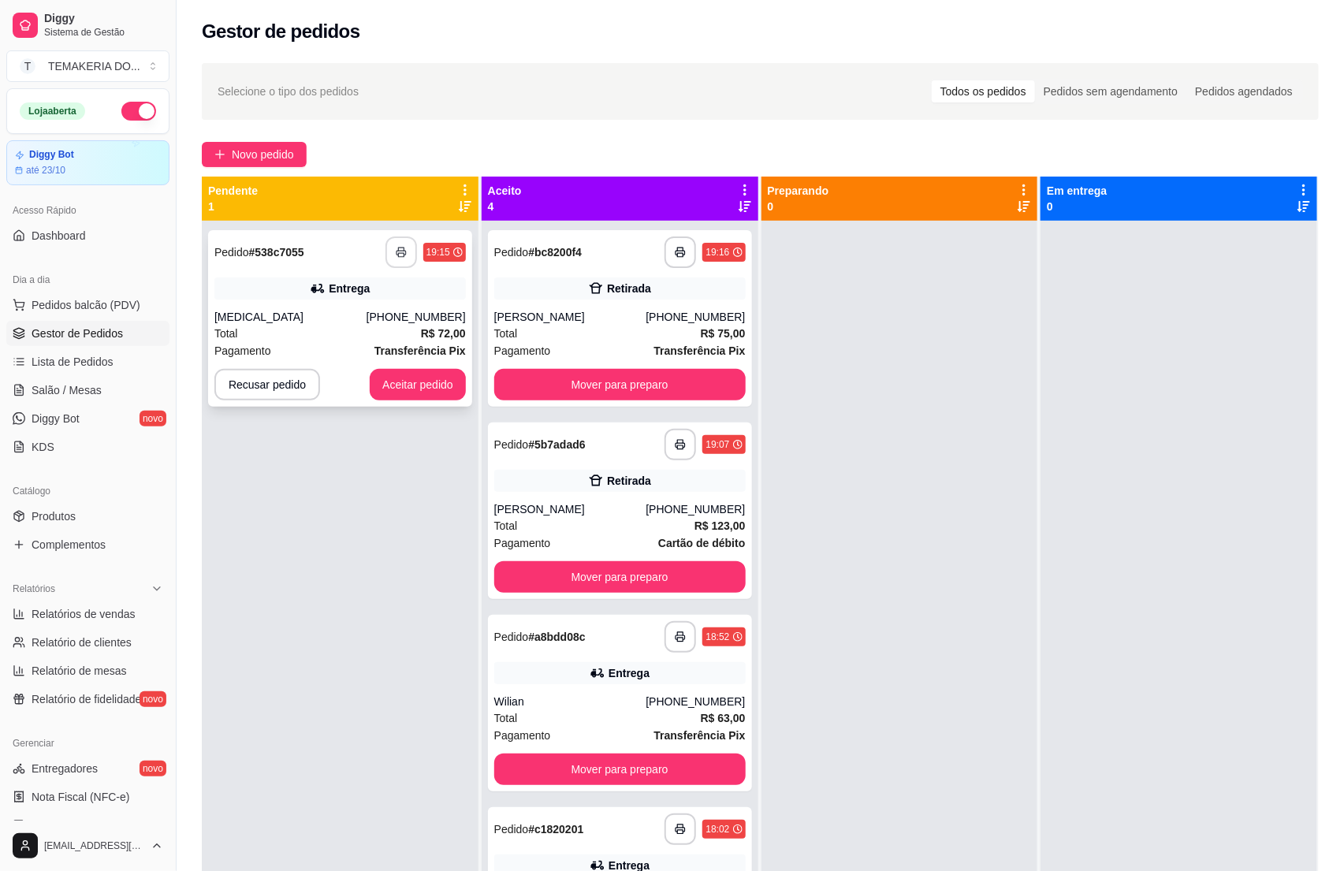
click at [400, 260] on button "button" at bounding box center [402, 253] width 32 height 32
click at [383, 381] on button "Aceitar pedido" at bounding box center [417, 385] width 93 height 31
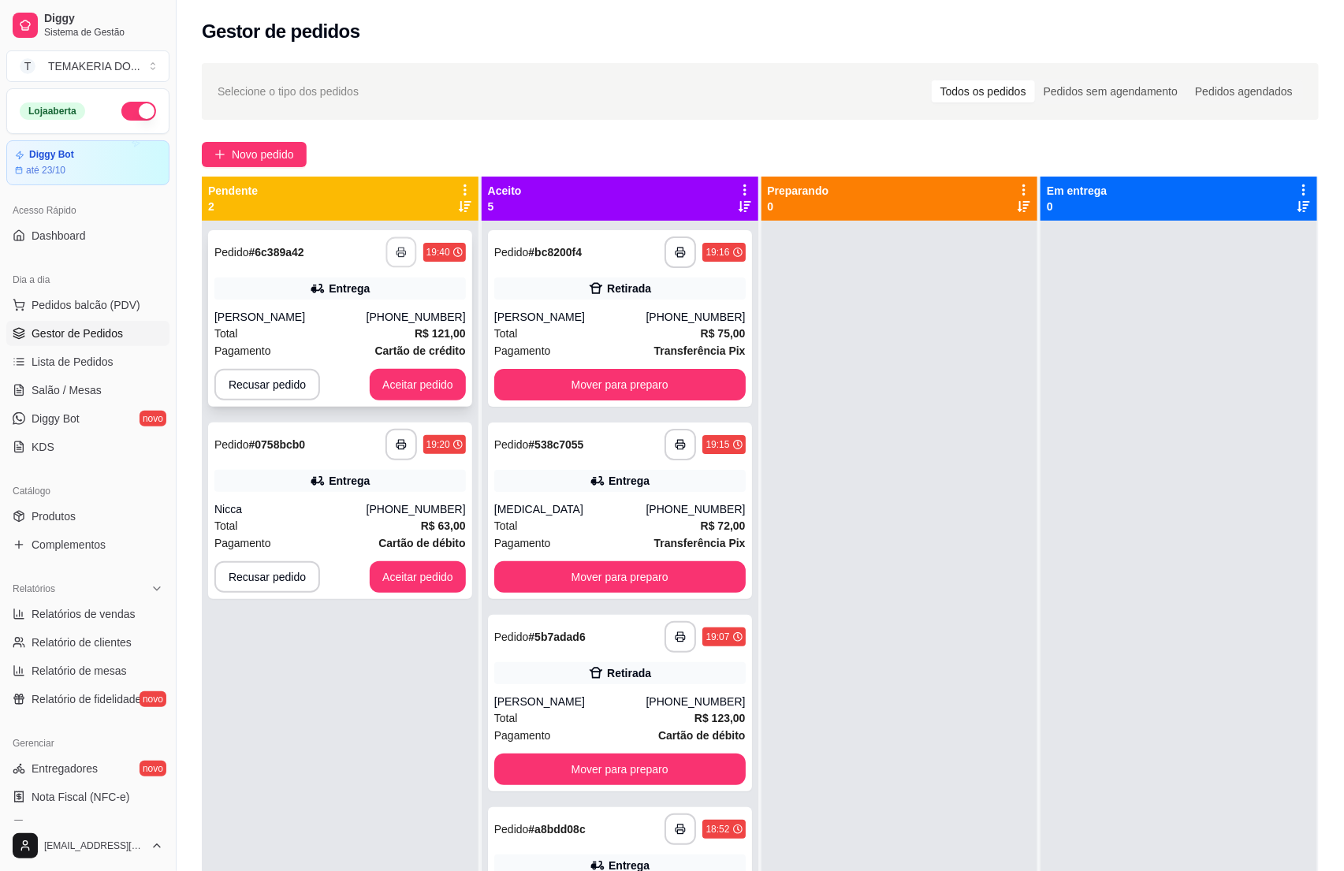
click at [391, 249] on button "button" at bounding box center [401, 252] width 31 height 31
click at [412, 376] on button "Aceitar pedido" at bounding box center [417, 385] width 93 height 31
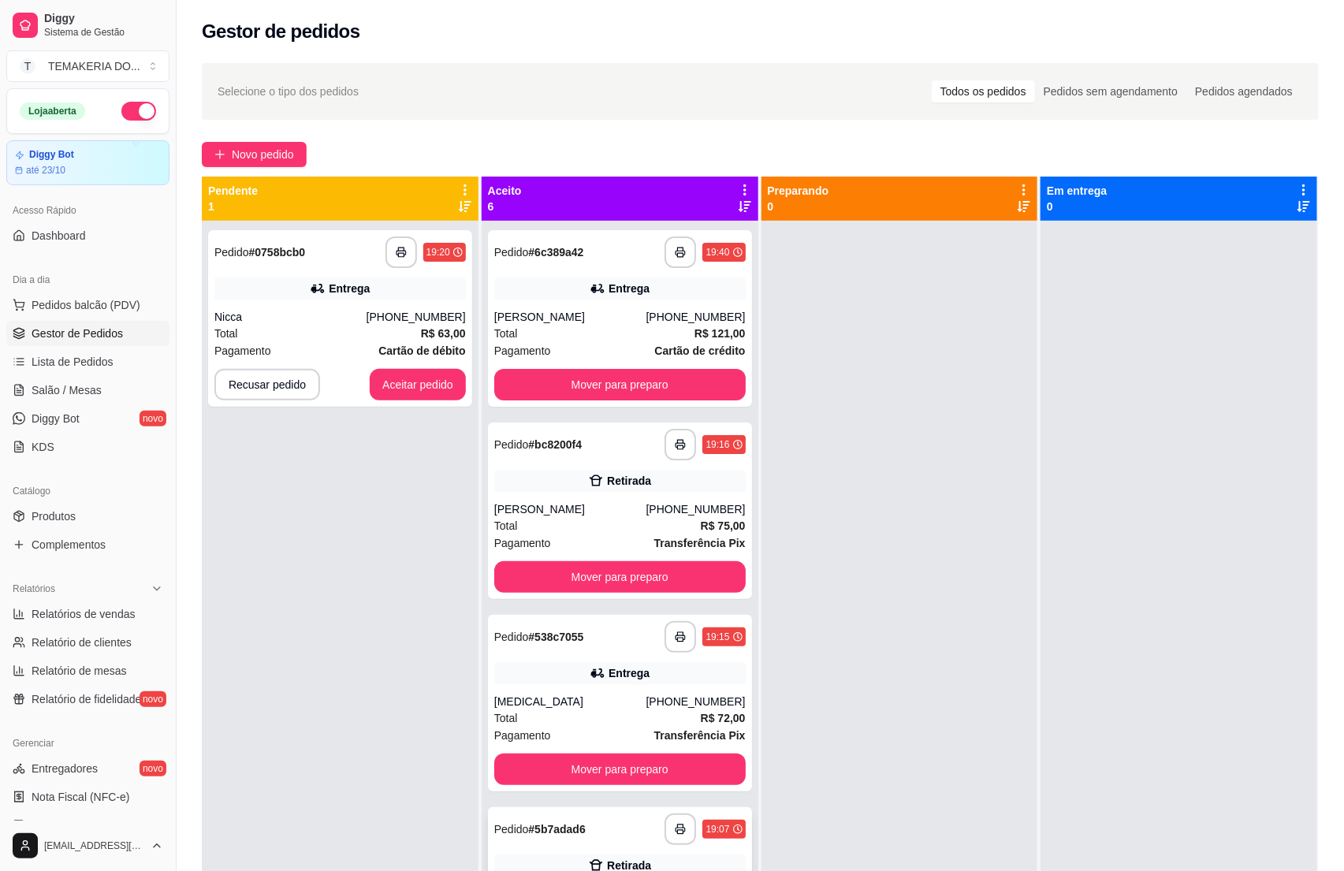
scroll to position [296, 0]
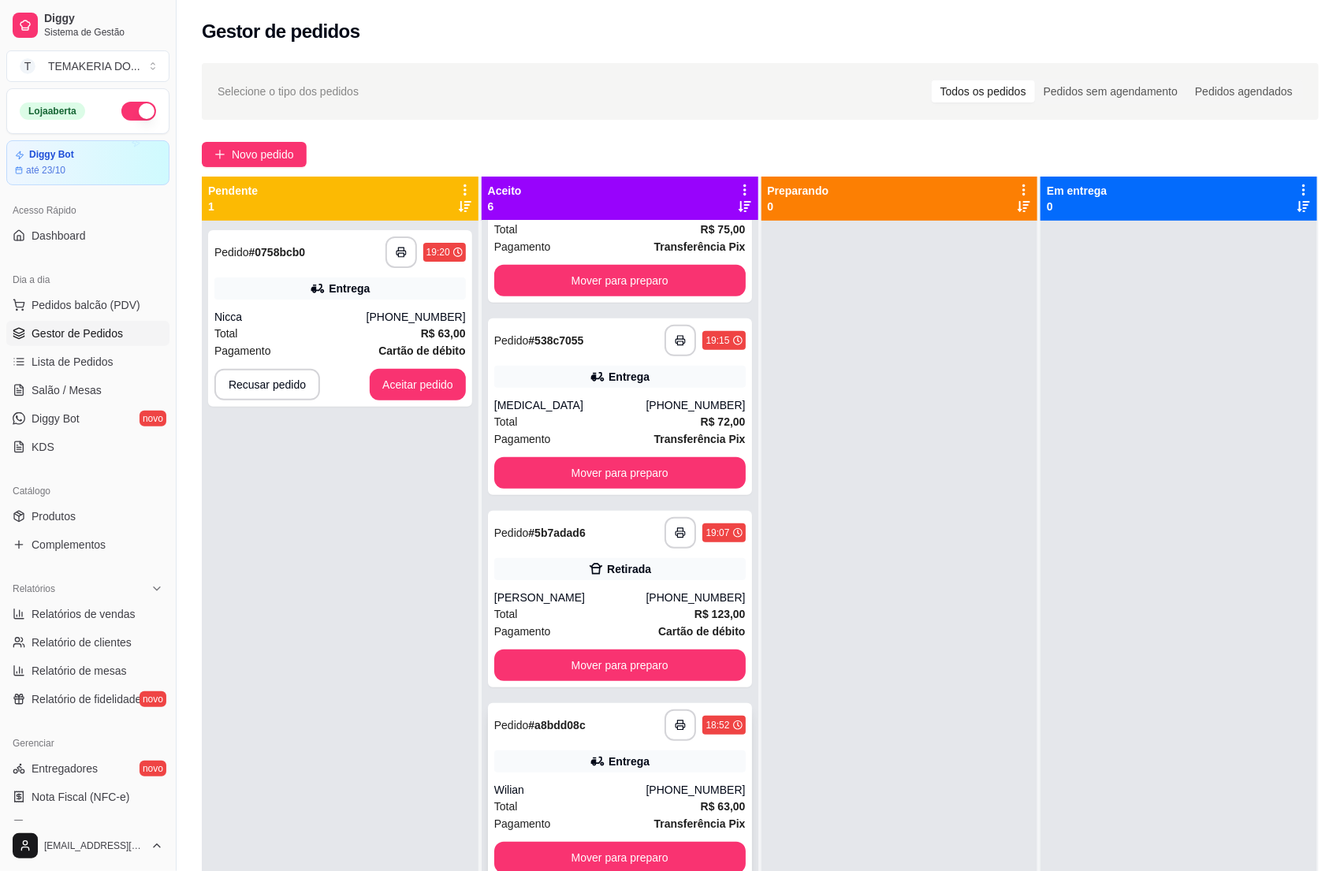
click at [587, 788] on div "Wilian" at bounding box center [570, 790] width 152 height 16
click at [59, 386] on span "Salão / Mesas" at bounding box center [67, 390] width 70 height 16
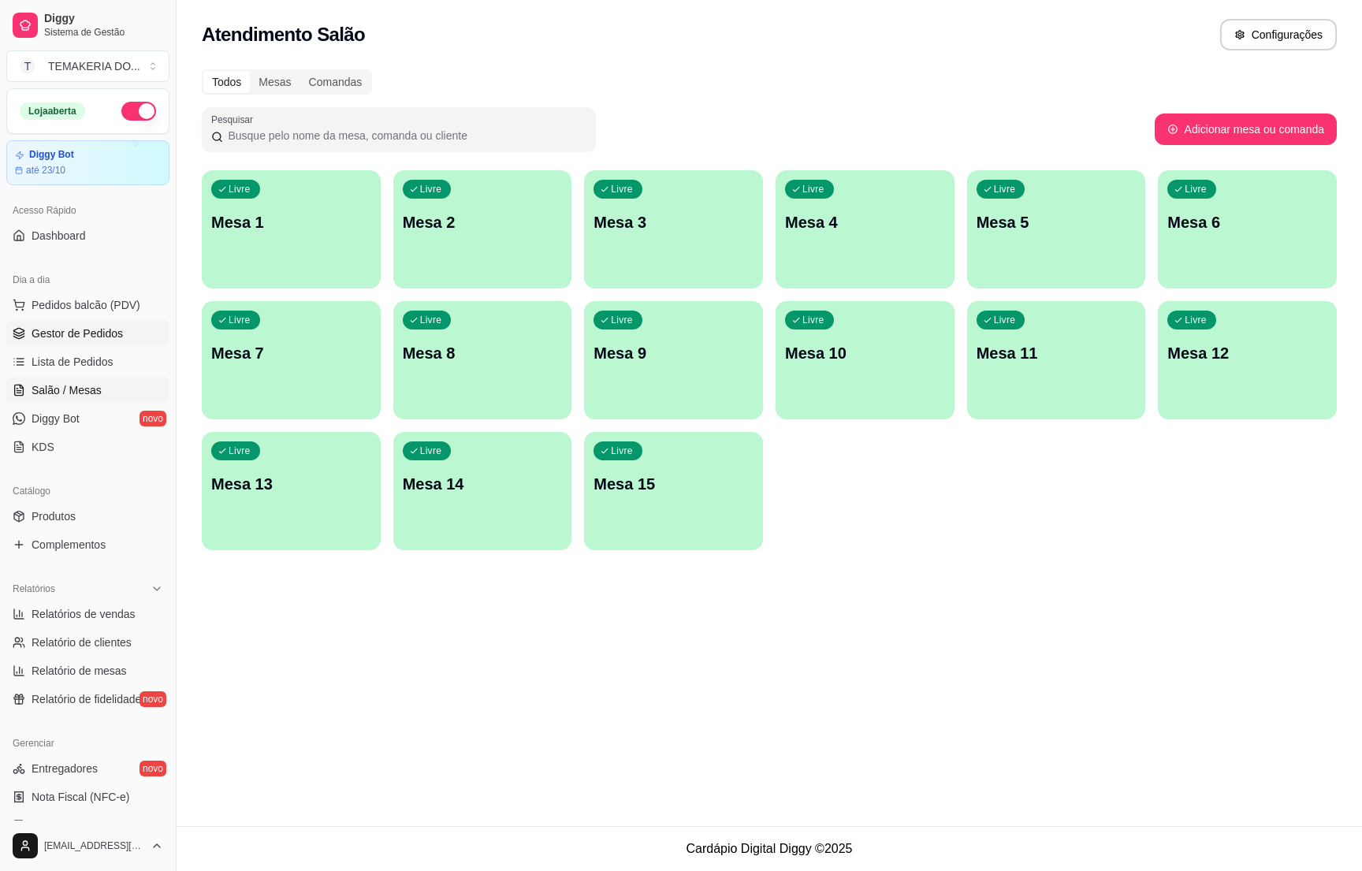
click at [132, 327] on link "Gestor de Pedidos" at bounding box center [87, 333] width 163 height 25
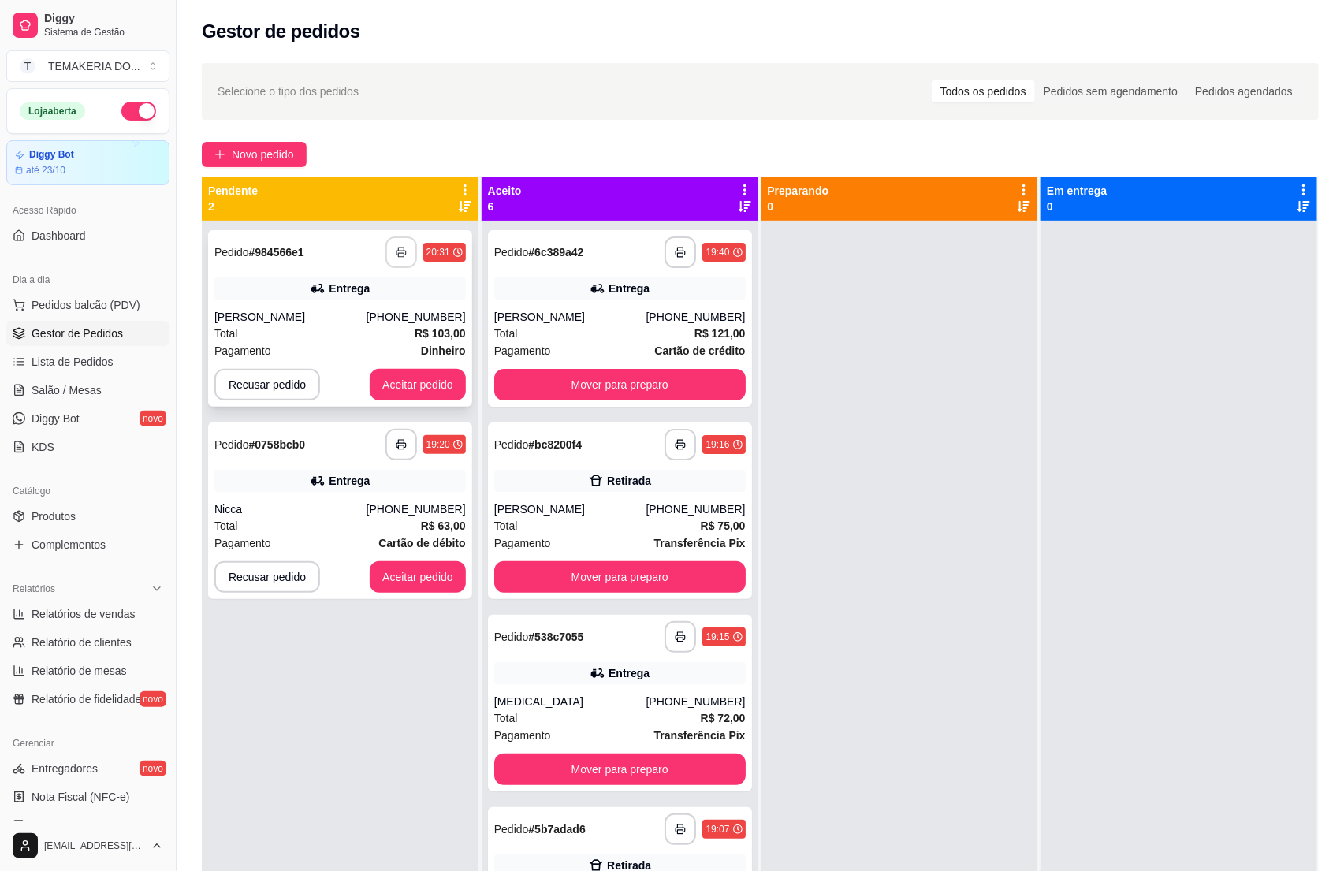
click at [403, 248] on icon "button" at bounding box center [401, 252] width 11 height 11
click at [400, 389] on button "Aceitar pedido" at bounding box center [417, 385] width 93 height 31
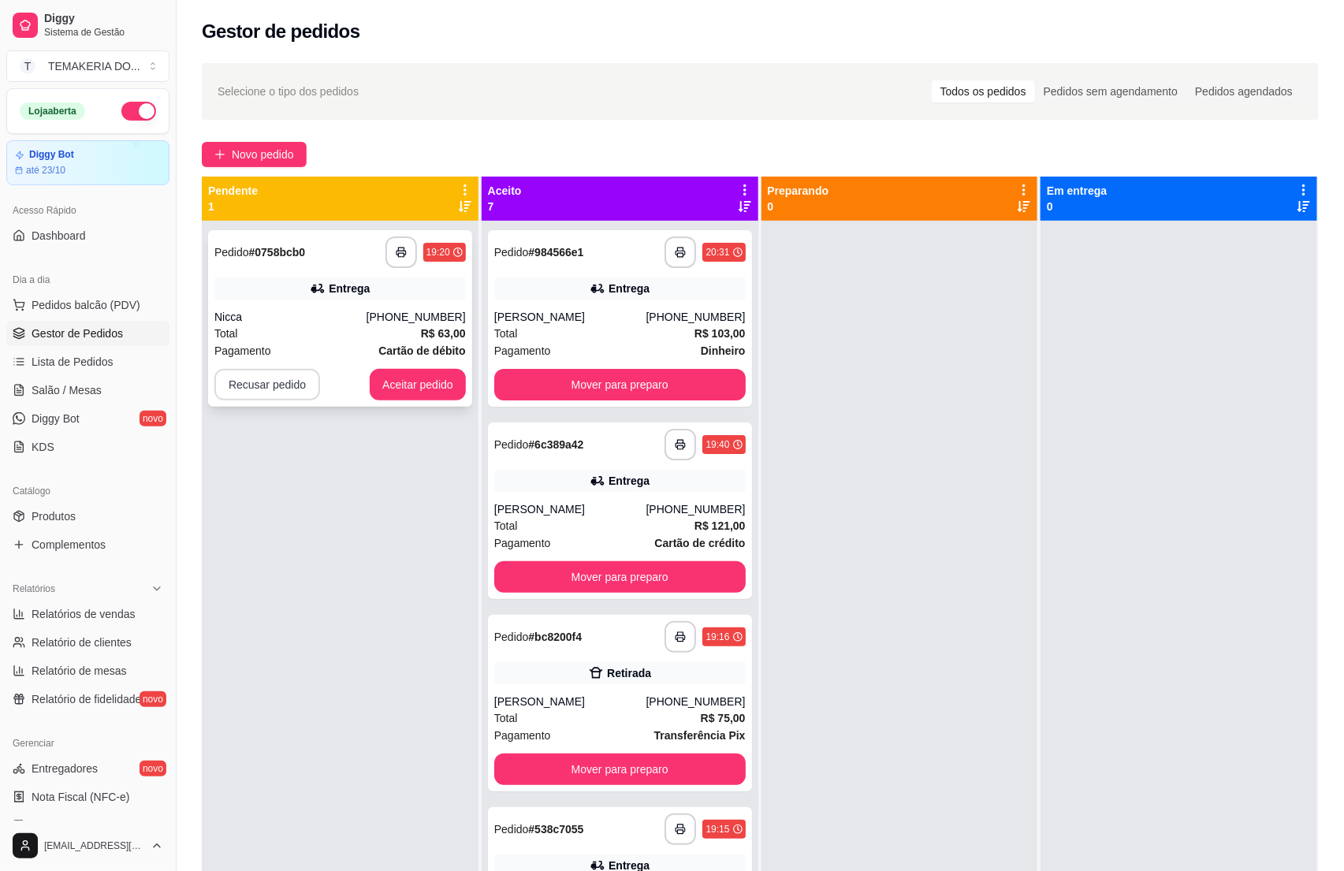
click at [291, 381] on button "Recusar pedido" at bounding box center [267, 385] width 106 height 32
click at [311, 336] on button "Sim" at bounding box center [308, 345] width 61 height 31
